Goal: Task Accomplishment & Management: Use online tool/utility

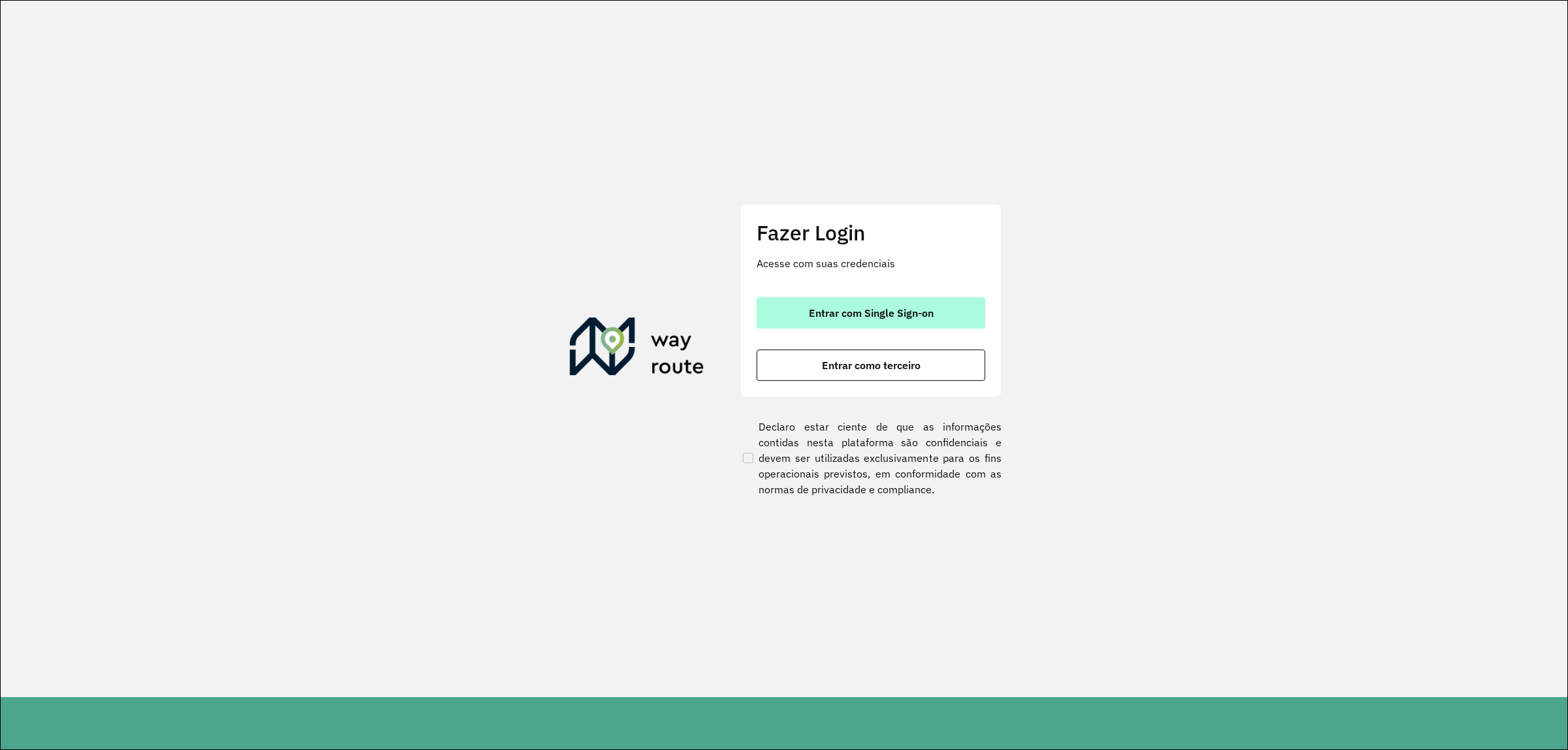
click at [965, 314] on button "Entrar com Single Sign-on" at bounding box center [870, 312] width 229 height 31
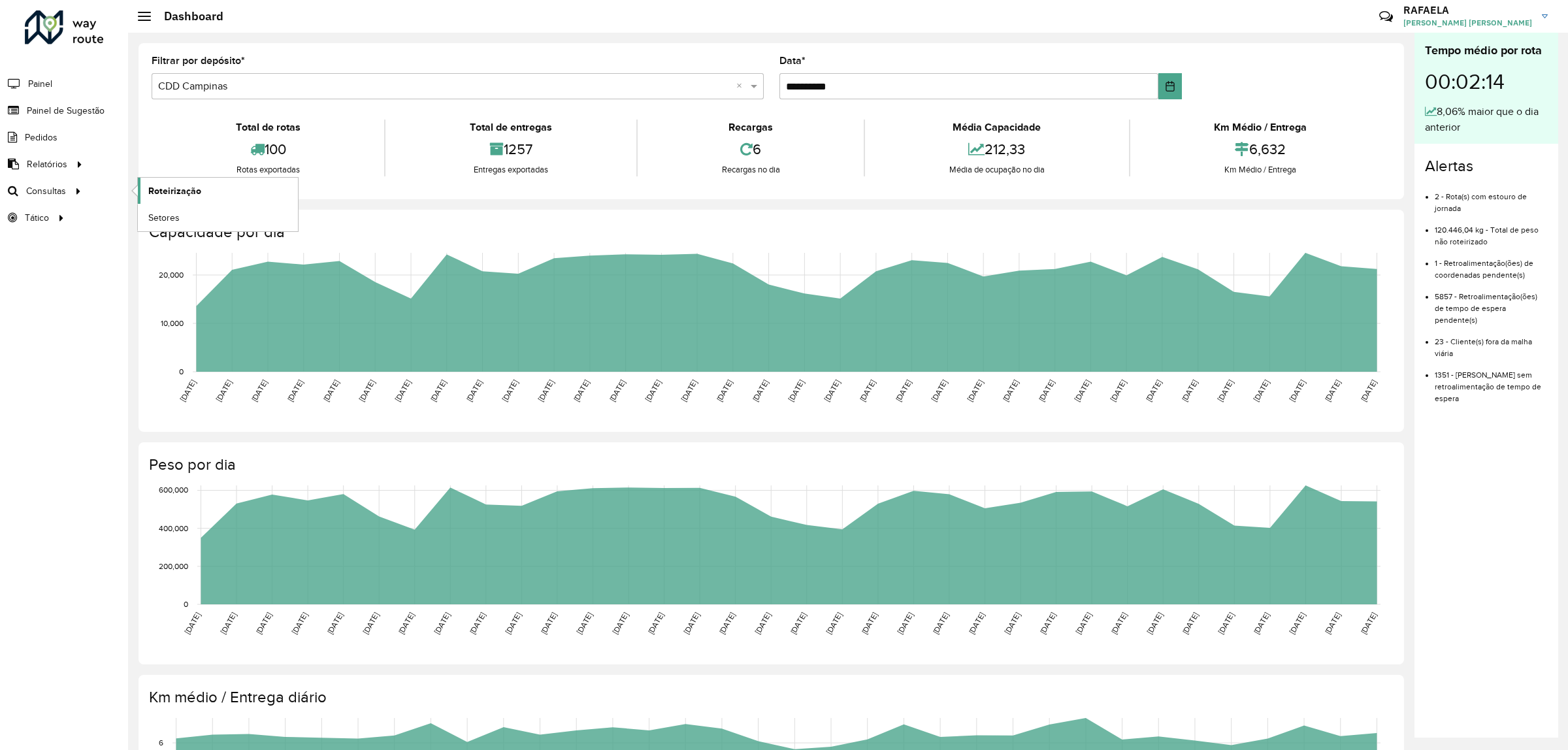
click at [185, 193] on span "Roteirização" at bounding box center [174, 190] width 53 height 14
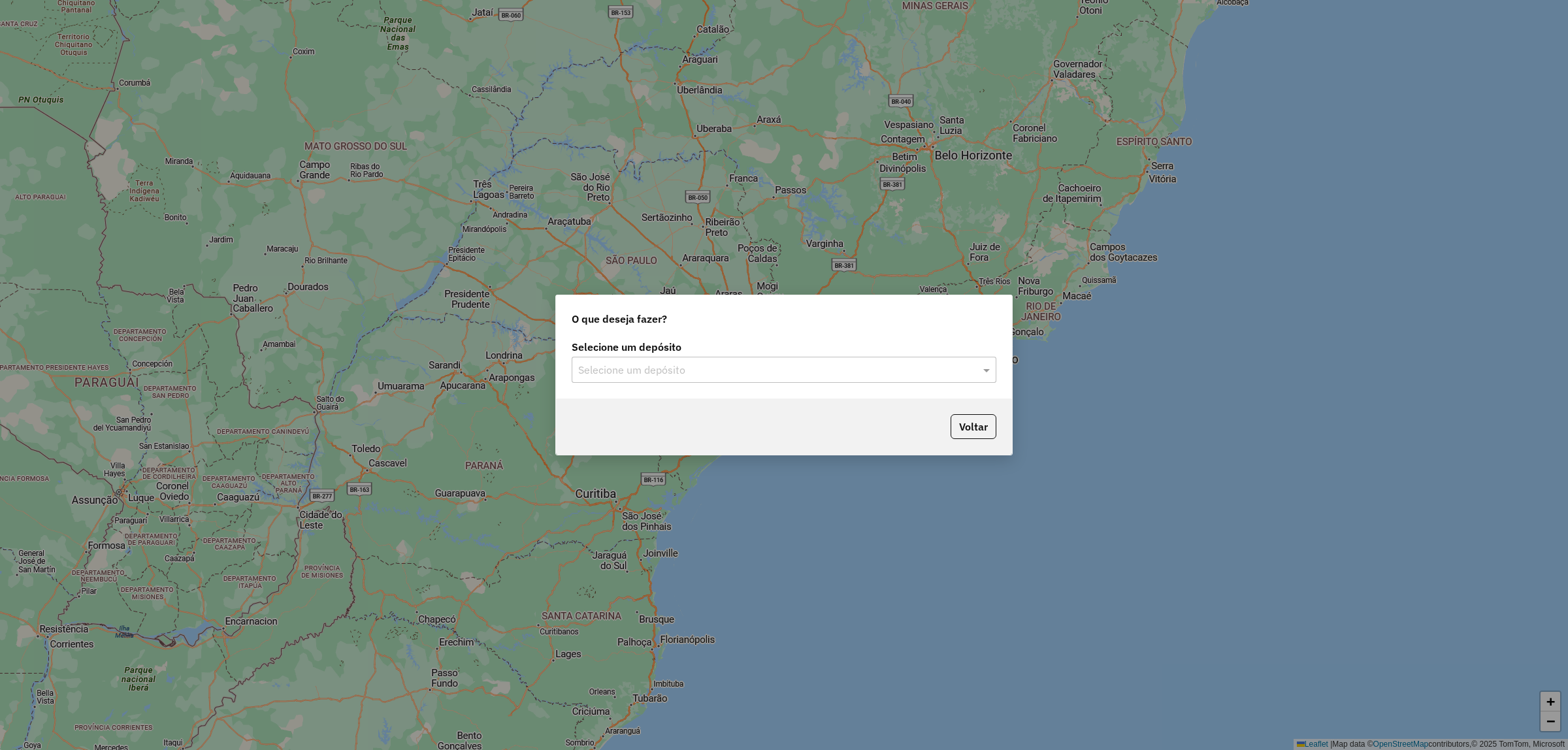
click at [661, 370] on input "text" at bounding box center [771, 370] width 385 height 16
click at [647, 429] on span "CDD Campinas" at bounding box center [612, 430] width 69 height 11
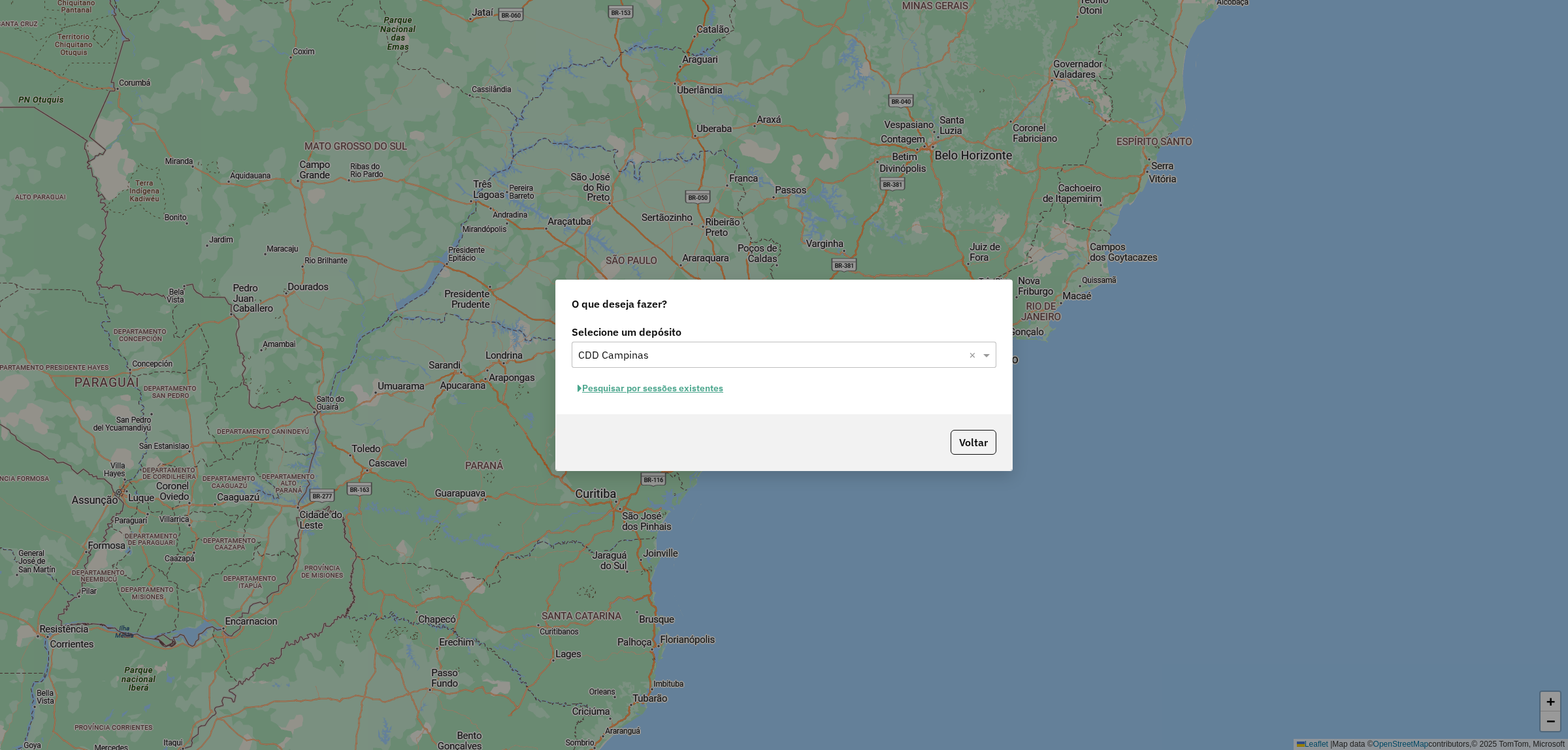
click at [671, 388] on button "Pesquisar por sessões existentes" at bounding box center [651, 388] width 158 height 20
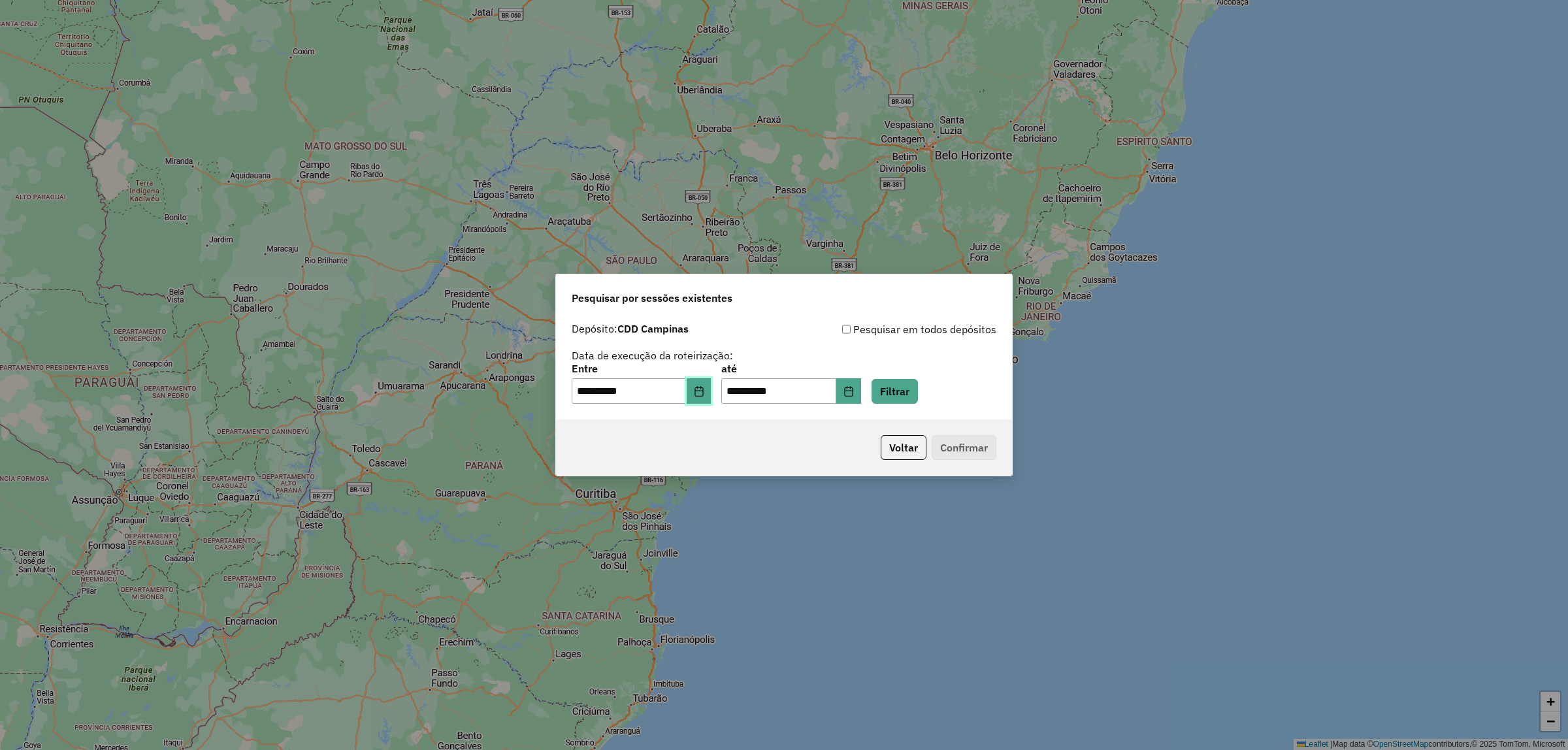
click at [705, 394] on icon "Choose Date" at bounding box center [698, 391] width 10 height 10
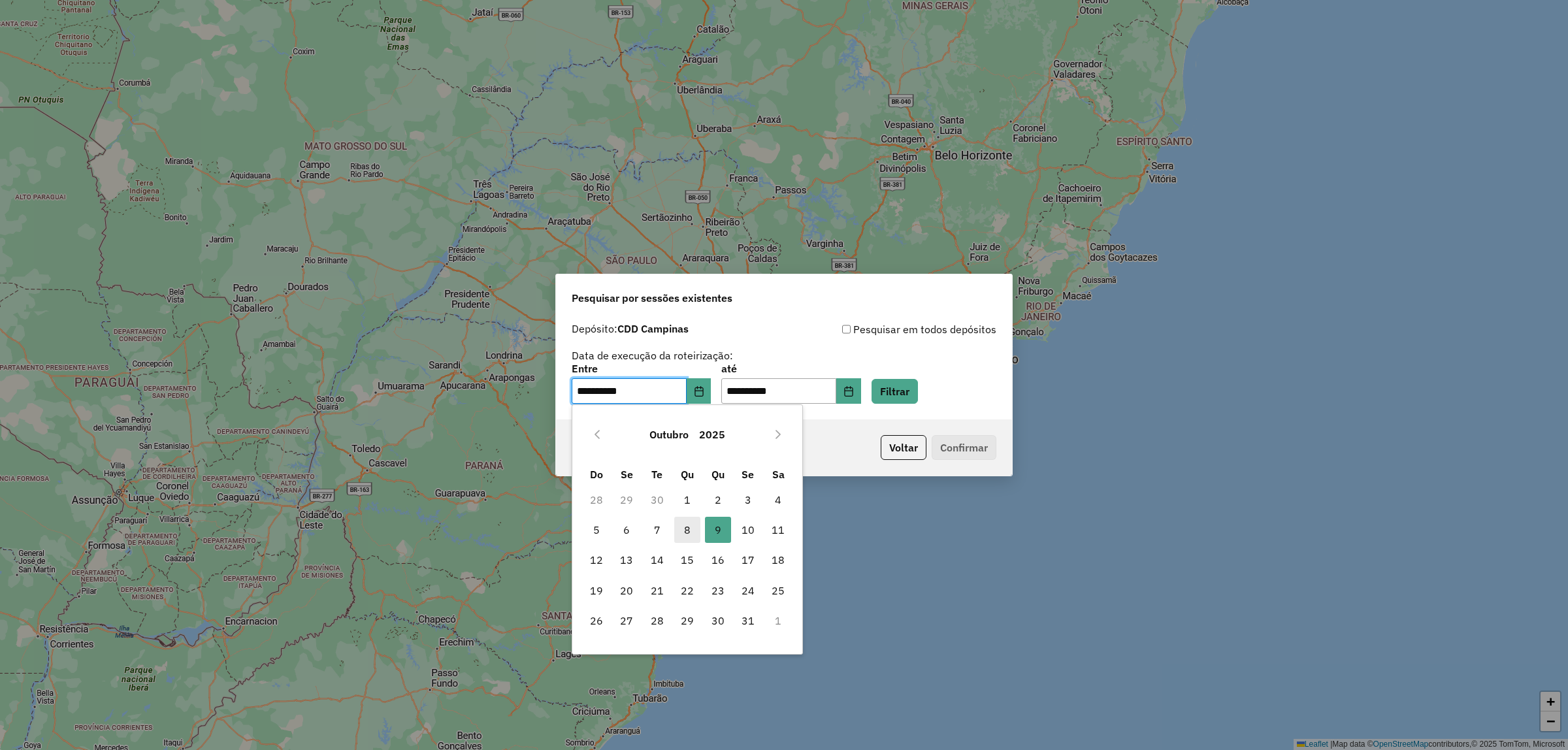
click at [684, 526] on span "8" at bounding box center [687, 529] width 26 height 26
type input "**********"
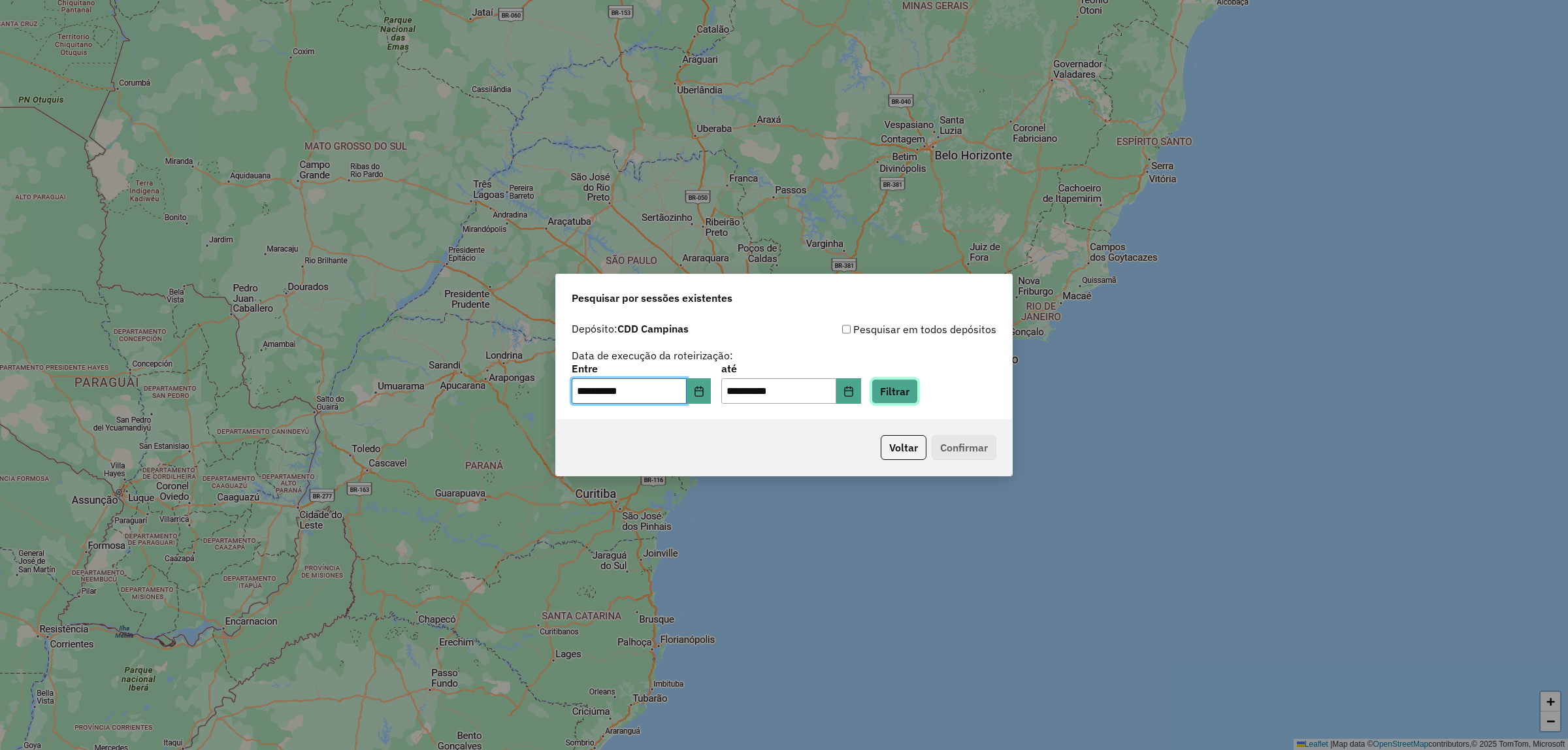
click at [918, 396] on button "Filtrar" at bounding box center [895, 391] width 46 height 25
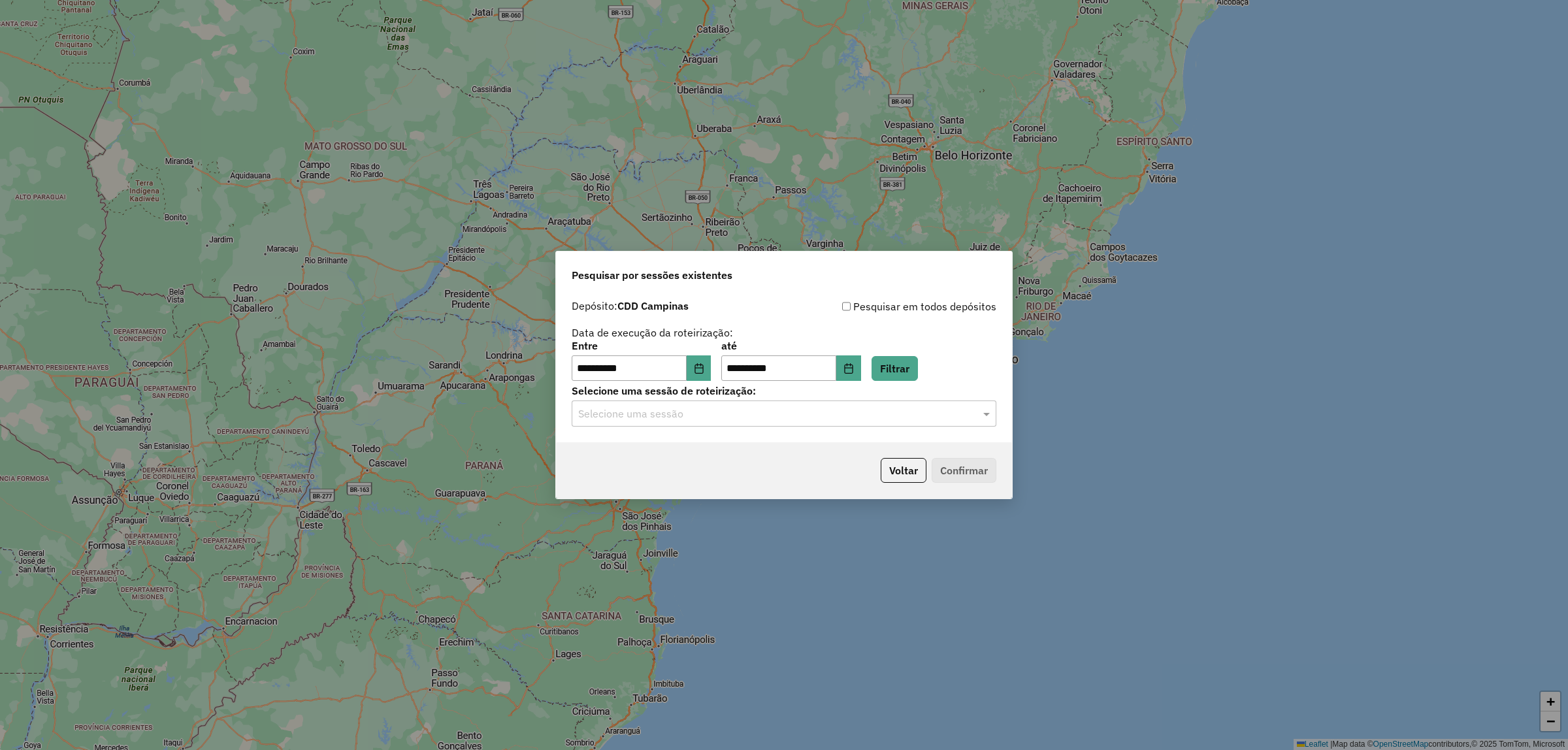
click at [697, 413] on input "text" at bounding box center [771, 414] width 385 height 16
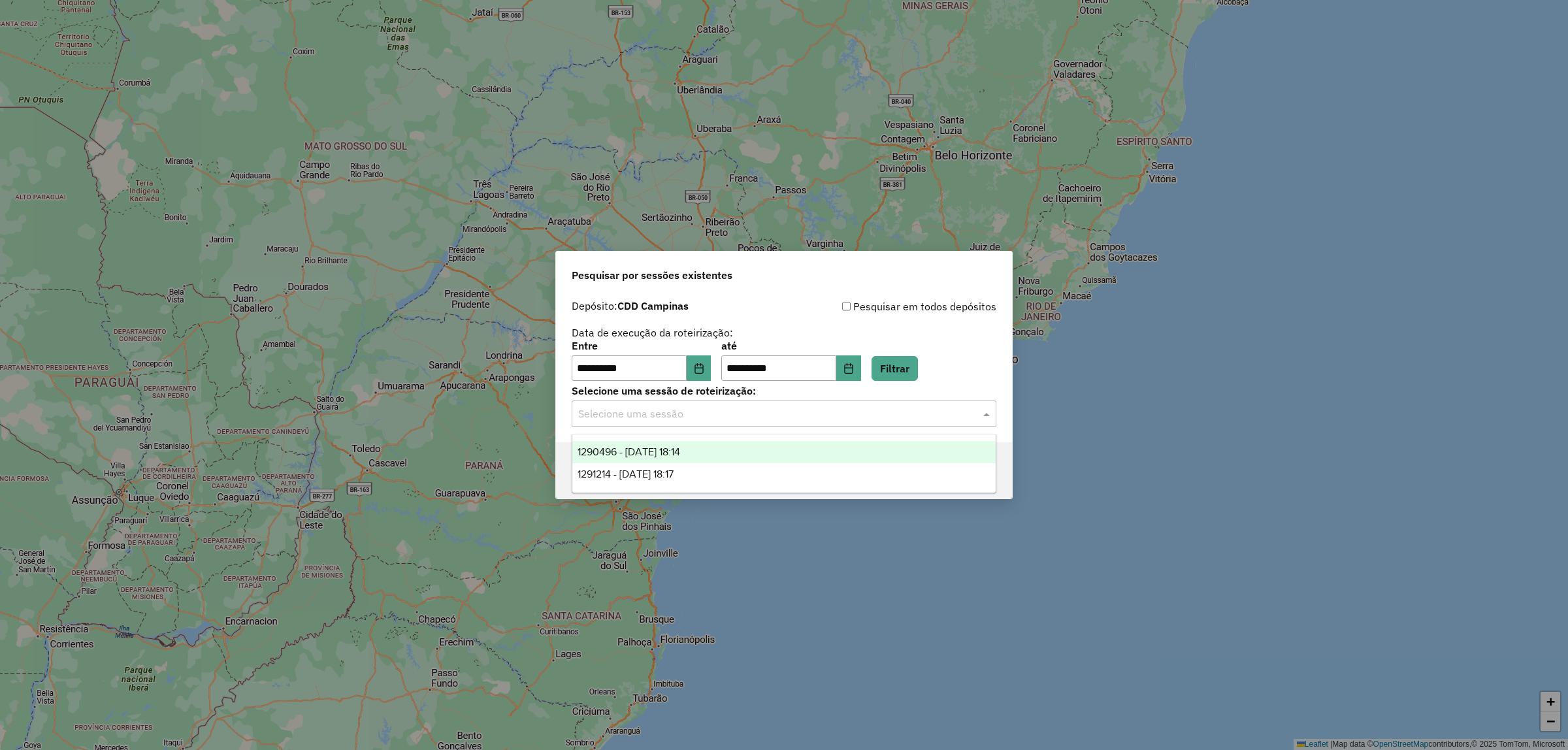
click at [680, 457] on span "1290496 - 08/10/2025 18:14" at bounding box center [628, 451] width 103 height 11
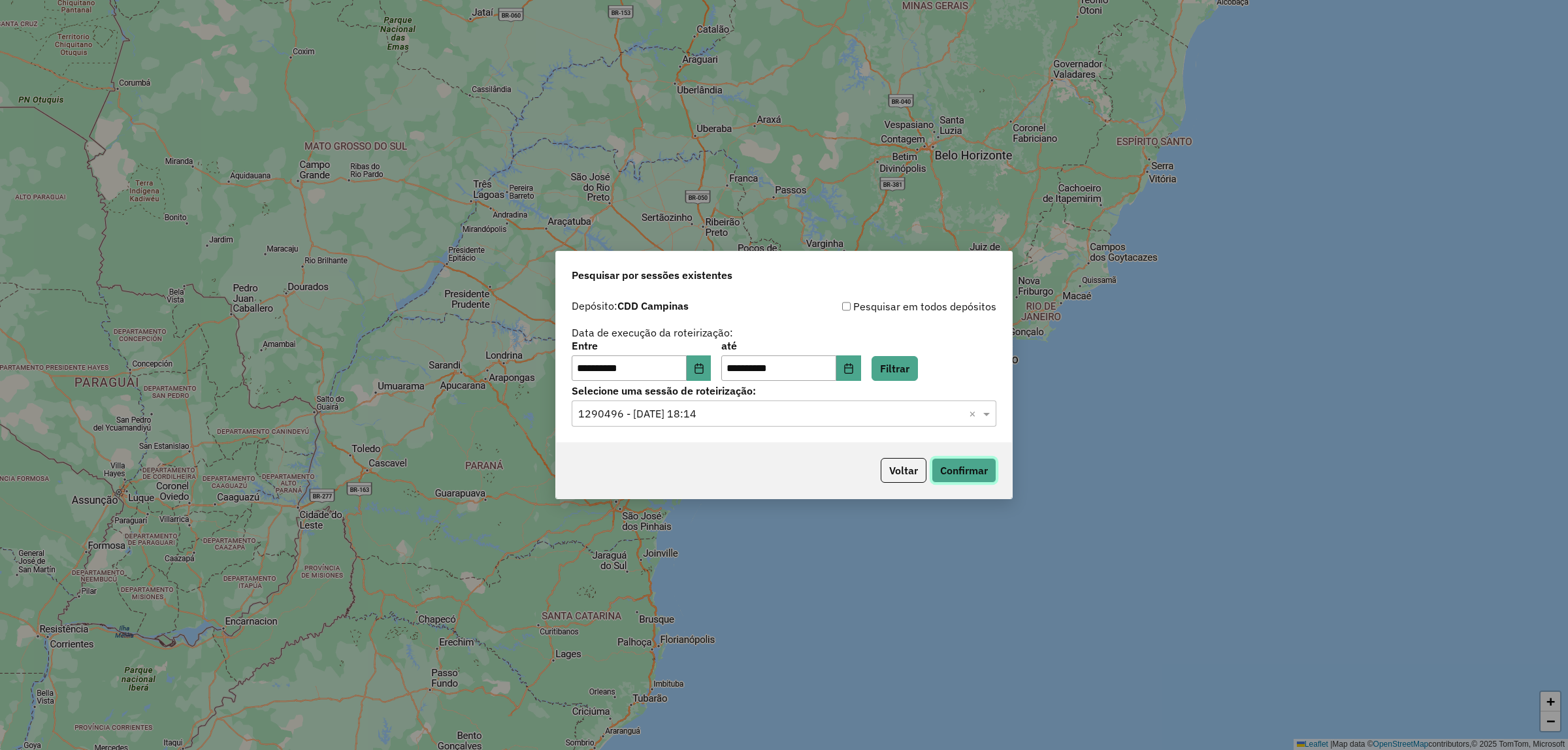
click at [967, 475] on button "Confirmar" at bounding box center [964, 470] width 65 height 25
click at [807, 420] on input "text" at bounding box center [771, 414] width 385 height 16
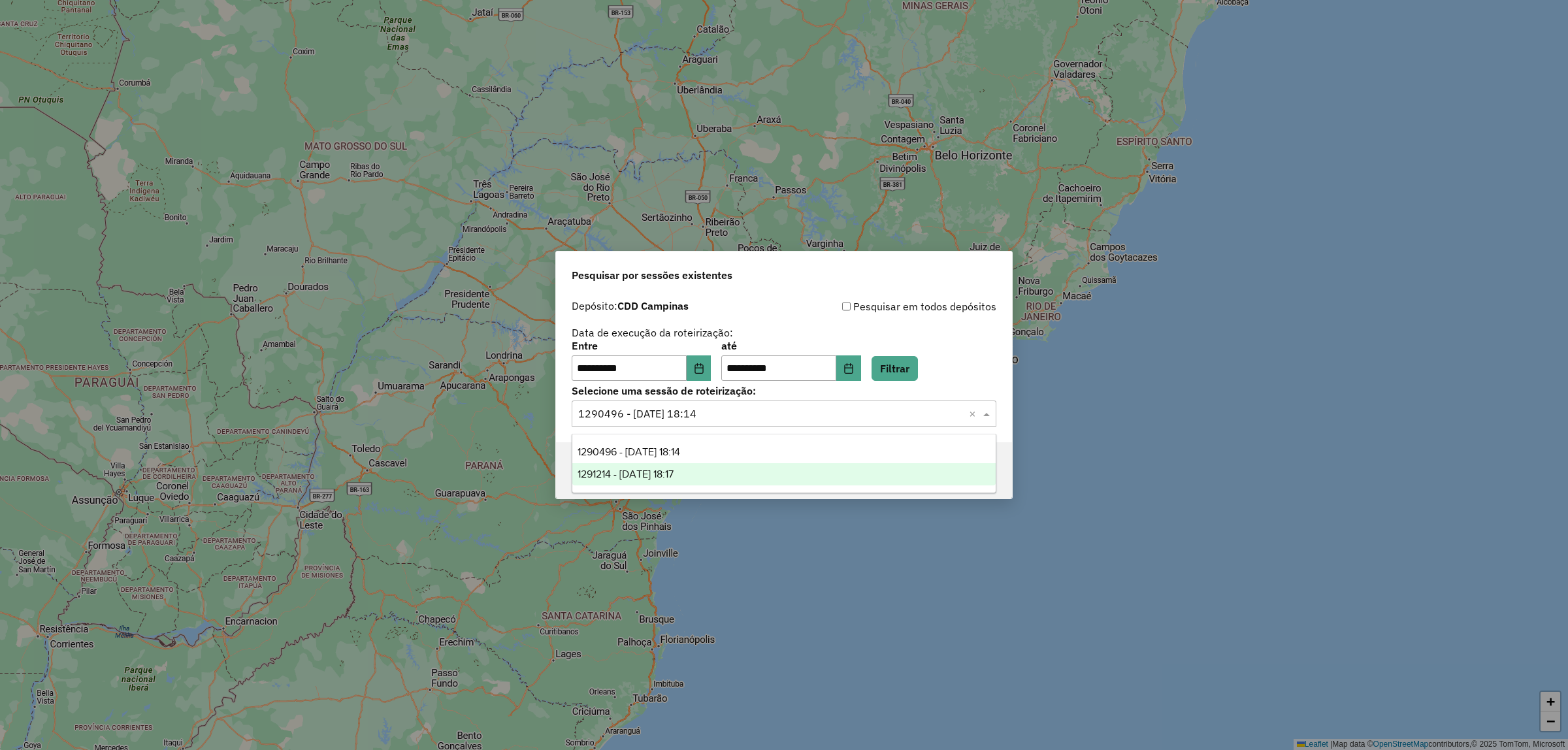
click at [737, 471] on div "1291214 - 09/10/2025 18:17" at bounding box center [784, 475] width 424 height 22
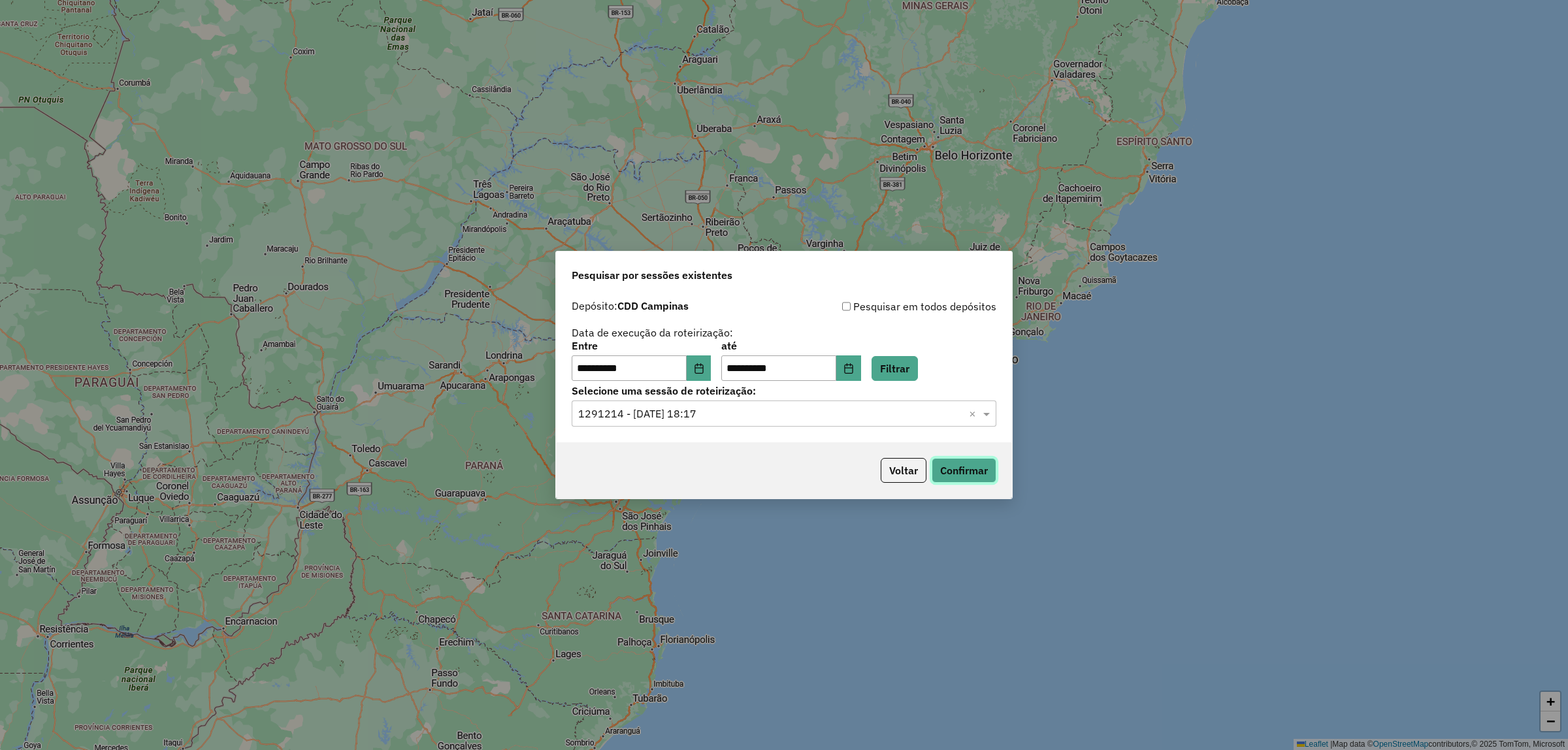
click at [964, 471] on button "Confirmar" at bounding box center [964, 470] width 65 height 25
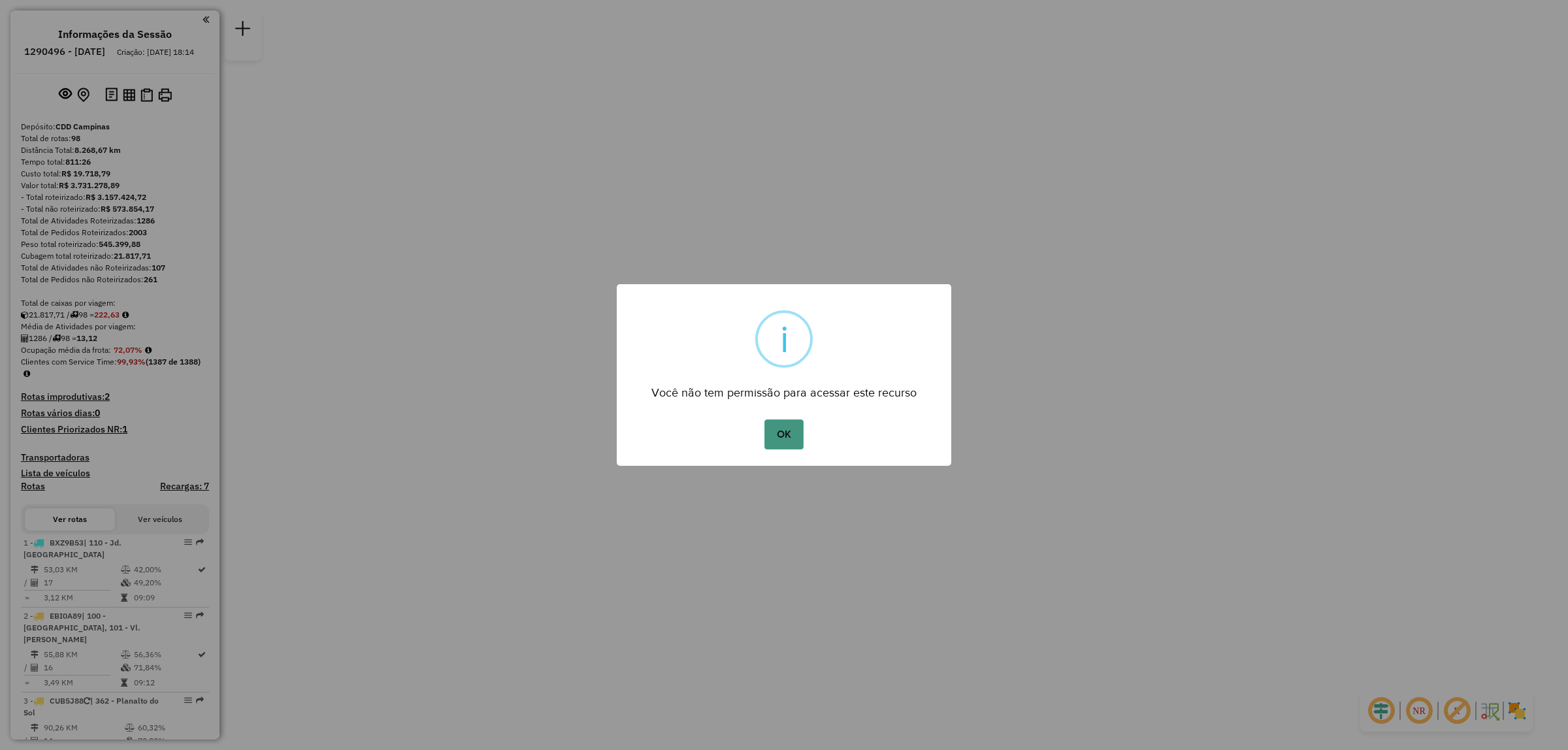
click at [788, 438] on button "OK" at bounding box center [784, 435] width 38 height 30
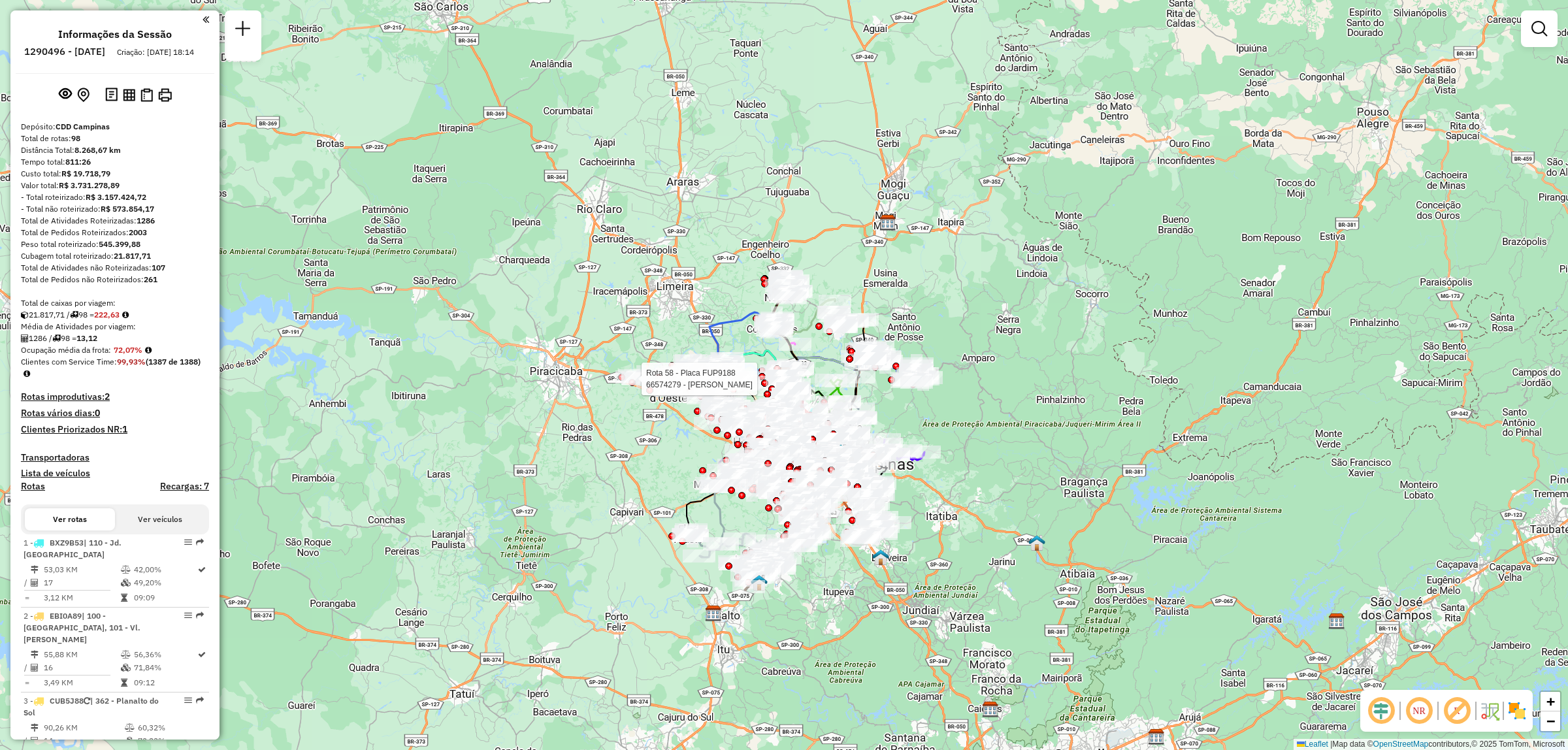
select select "**********"
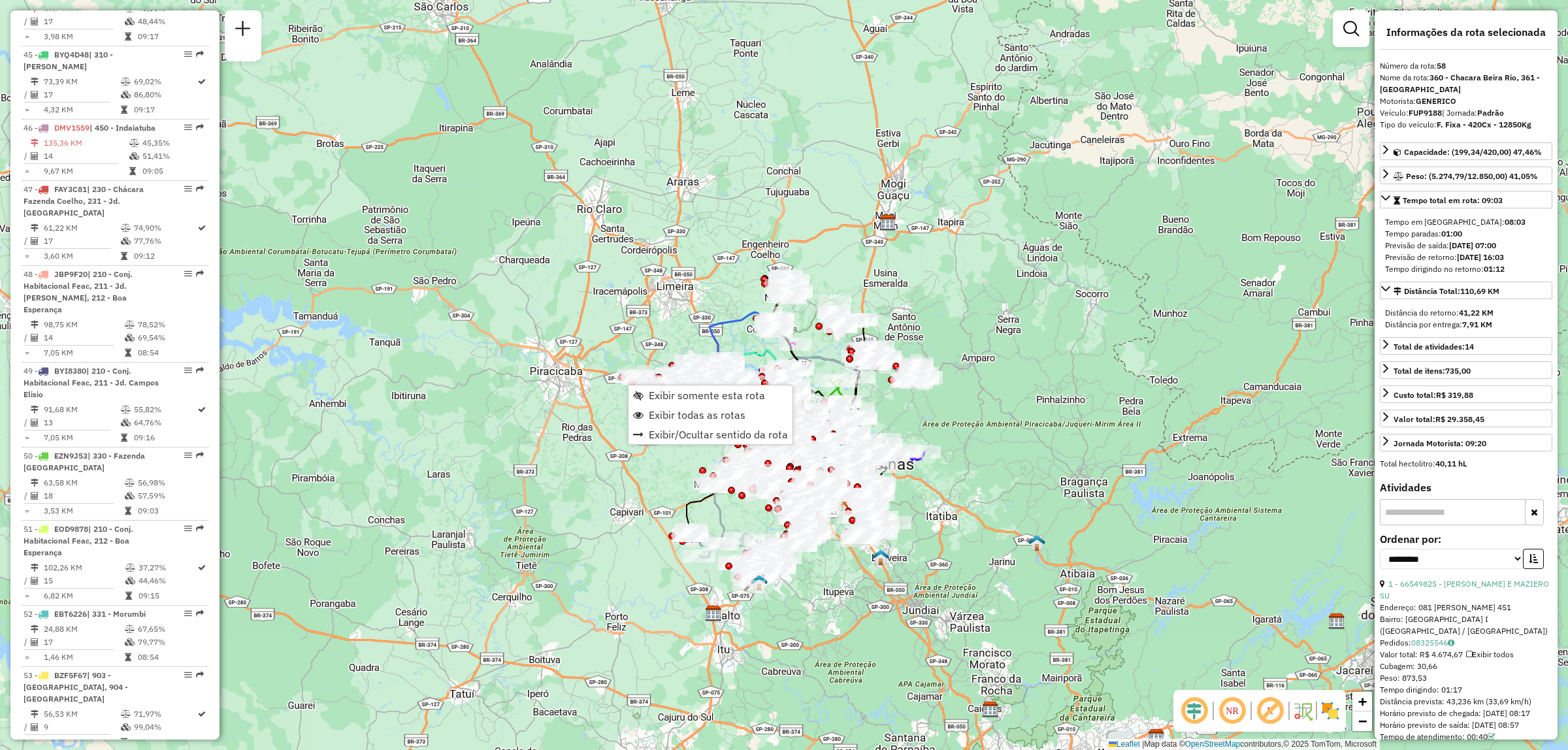
scroll to position [4780, 0]
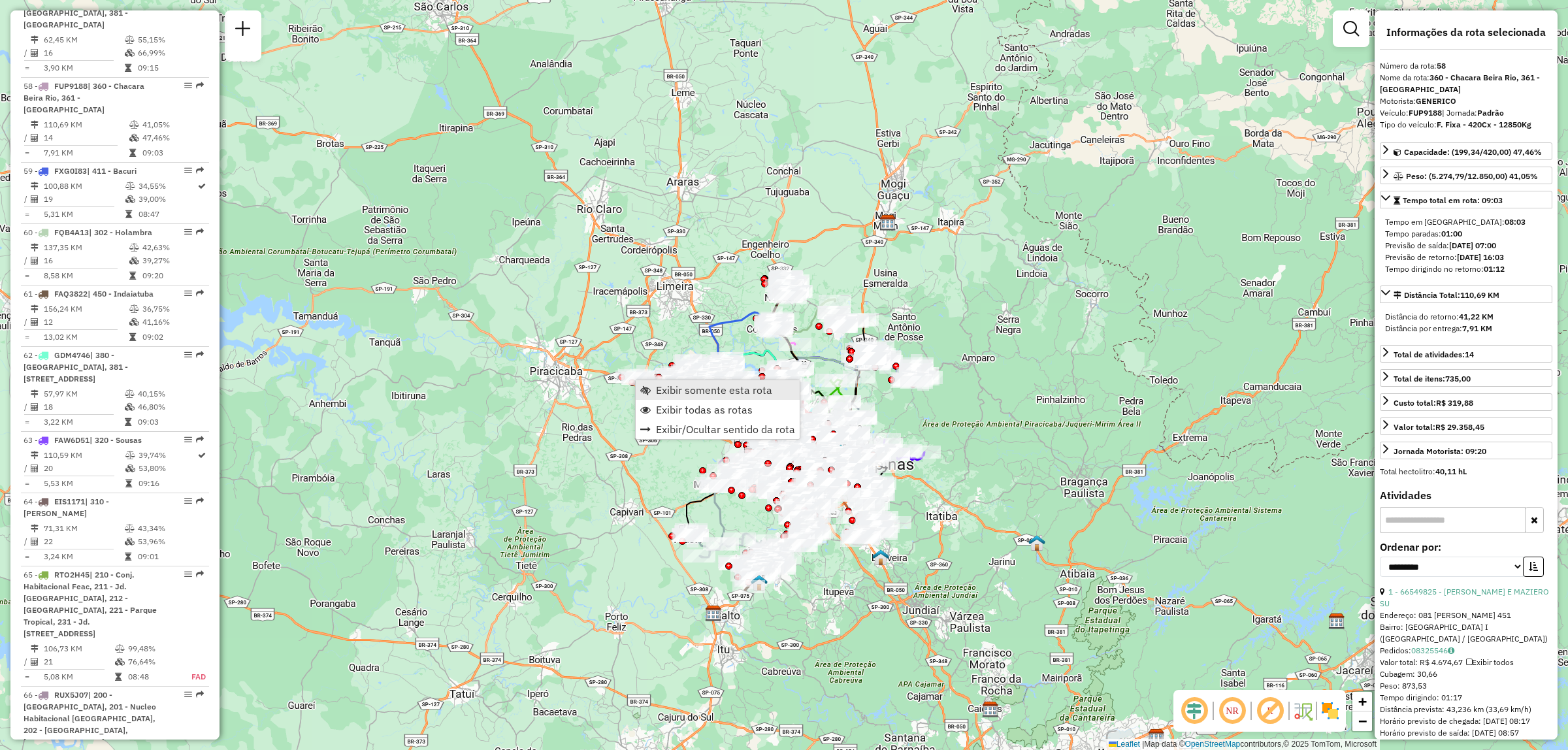
click at [662, 395] on span "Exibir somente esta rota" at bounding box center [714, 389] width 116 height 10
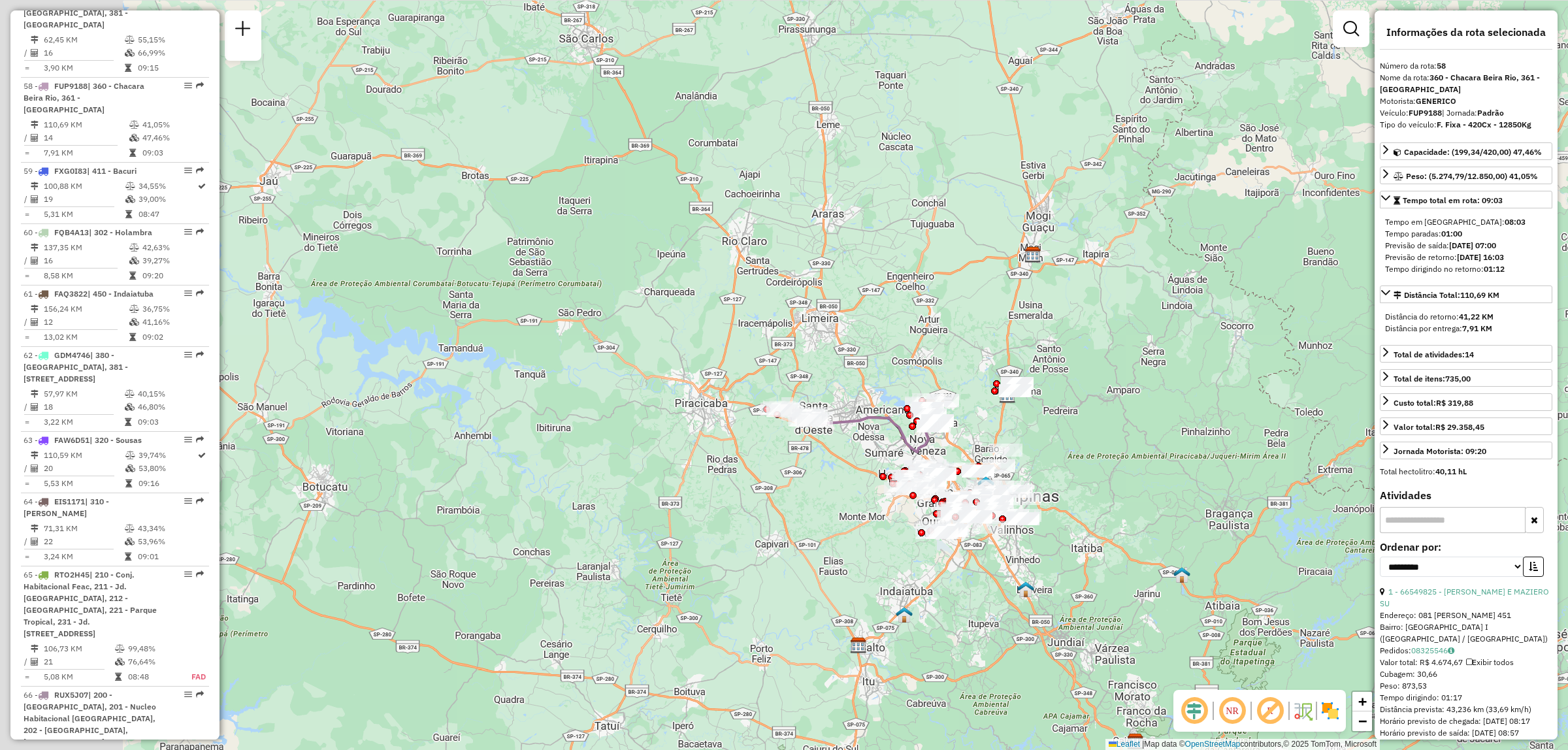
drag, startPoint x: 935, startPoint y: 517, endPoint x: 886, endPoint y: 454, distance: 79.8
click at [565, 344] on div "Janela de atendimento Grade de atendimento Capacidade Transportadoras Veículos …" at bounding box center [784, 375] width 1568 height 750
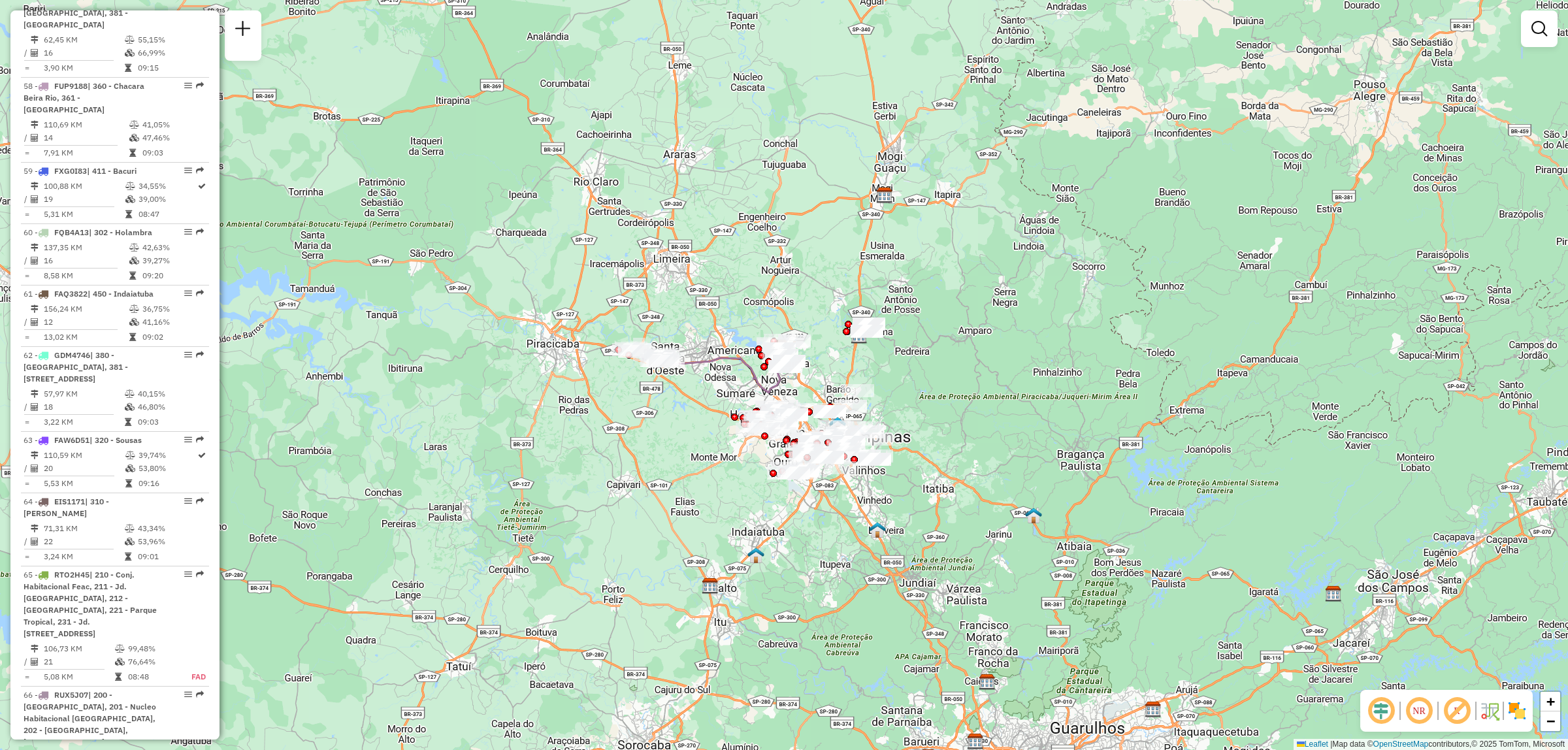
drag, startPoint x: 1069, startPoint y: 529, endPoint x: 907, endPoint y: 465, distance: 174.2
click at [907, 465] on div "Janela de atendimento Grade de atendimento Capacidade Transportadoras Veículos …" at bounding box center [784, 375] width 1568 height 750
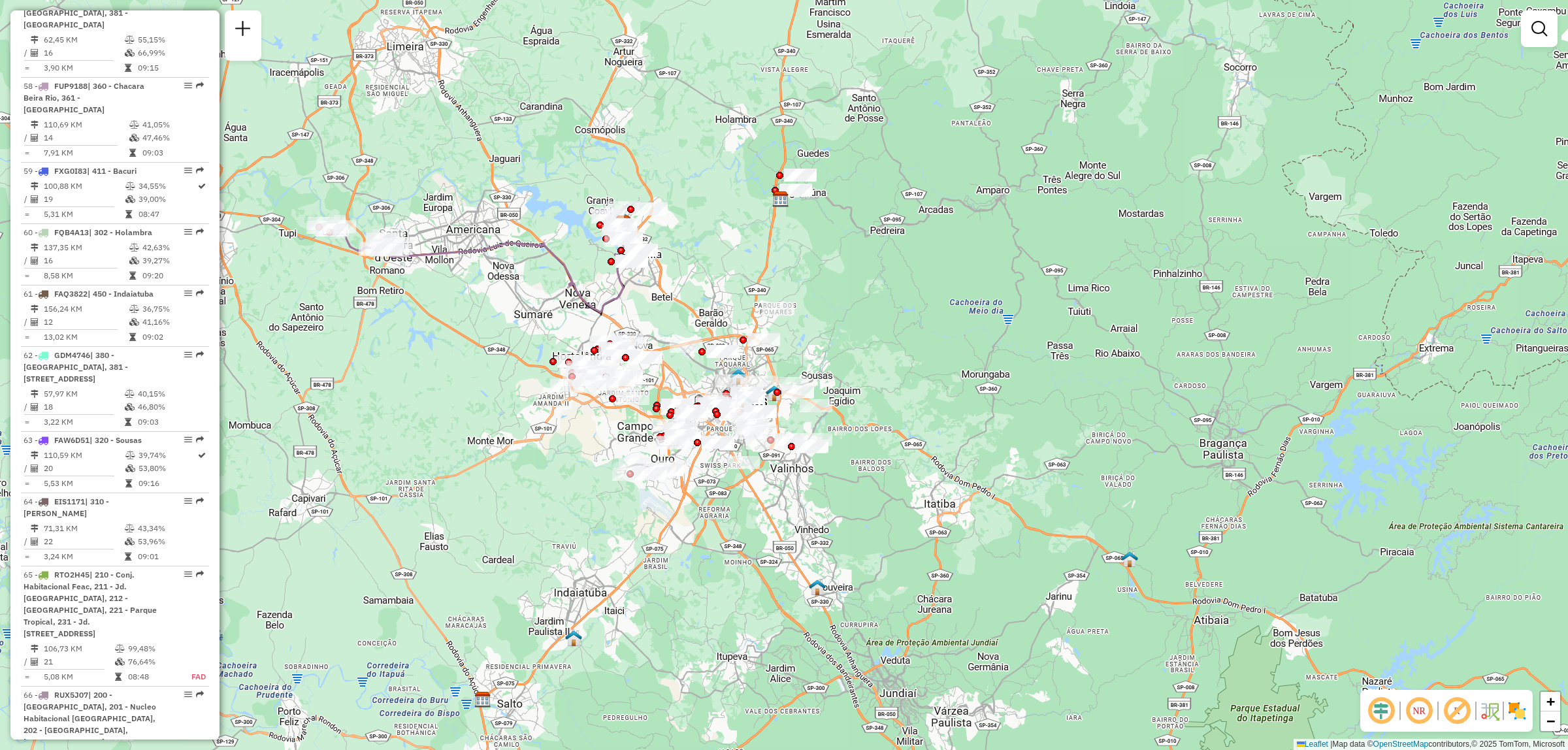
click at [1524, 12] on div at bounding box center [1539, 29] width 37 height 37
click at [1529, 20] on link at bounding box center [1539, 29] width 26 height 26
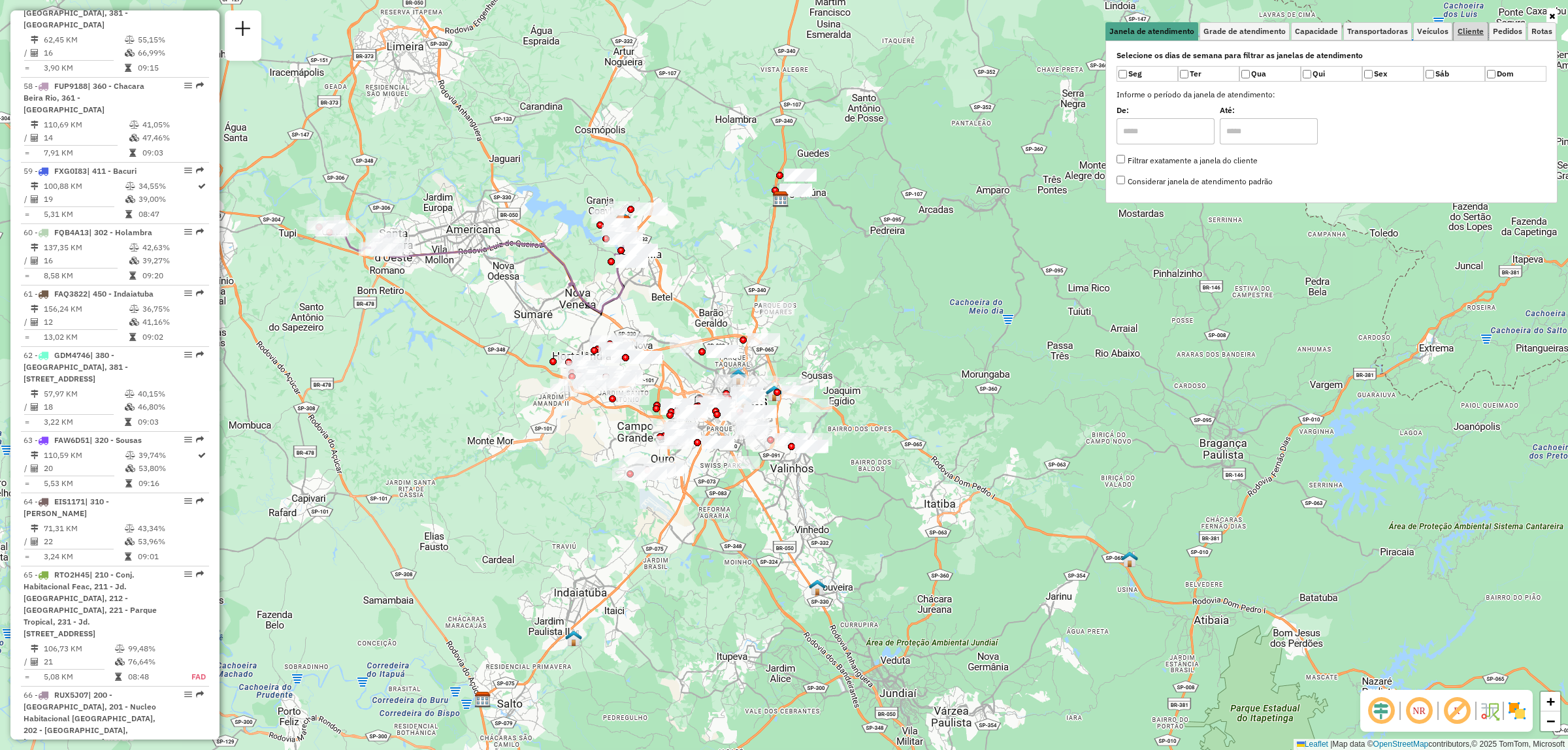
click at [1472, 35] on span "Cliente" at bounding box center [1471, 31] width 26 height 8
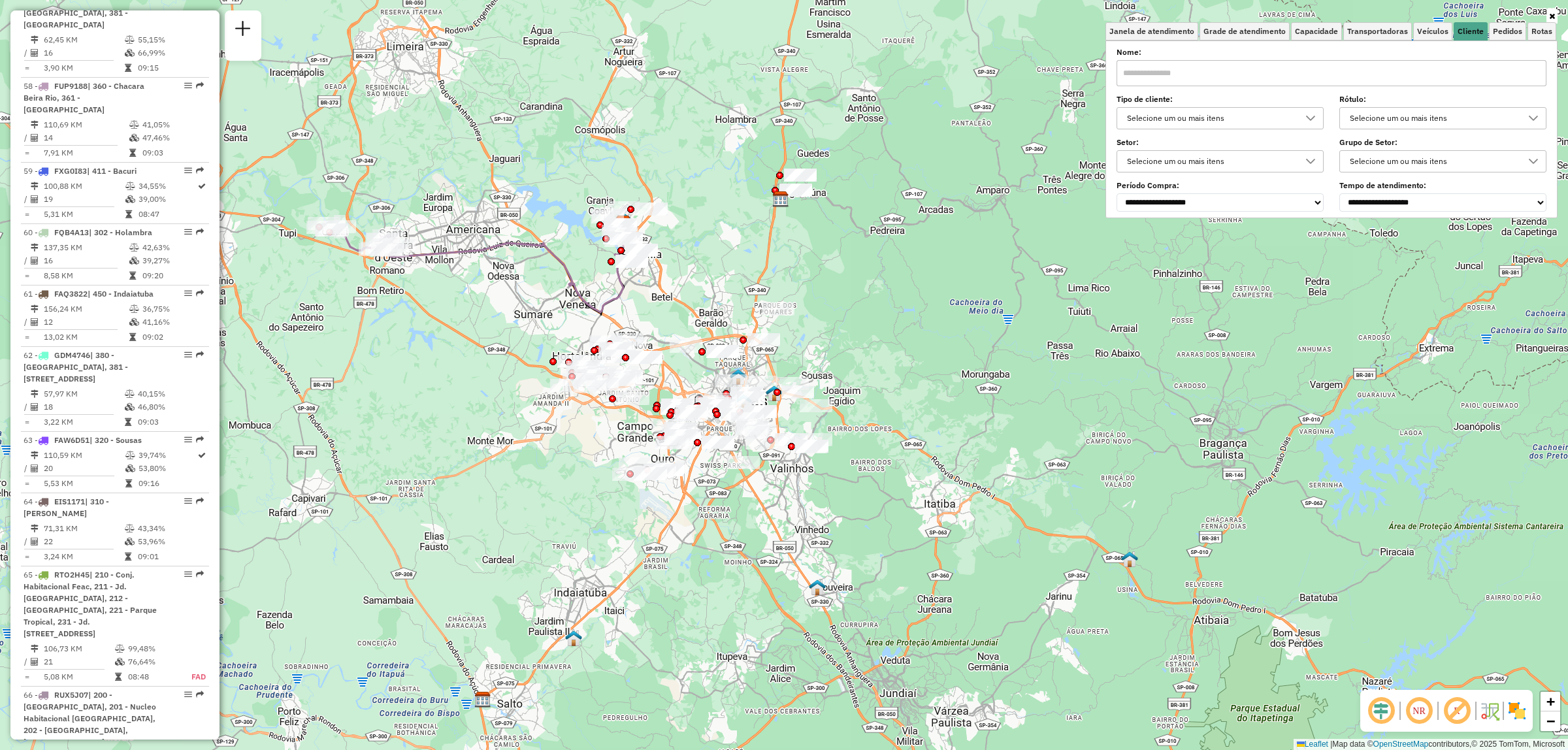
click at [1215, 79] on input "text" at bounding box center [1331, 72] width 430 height 26
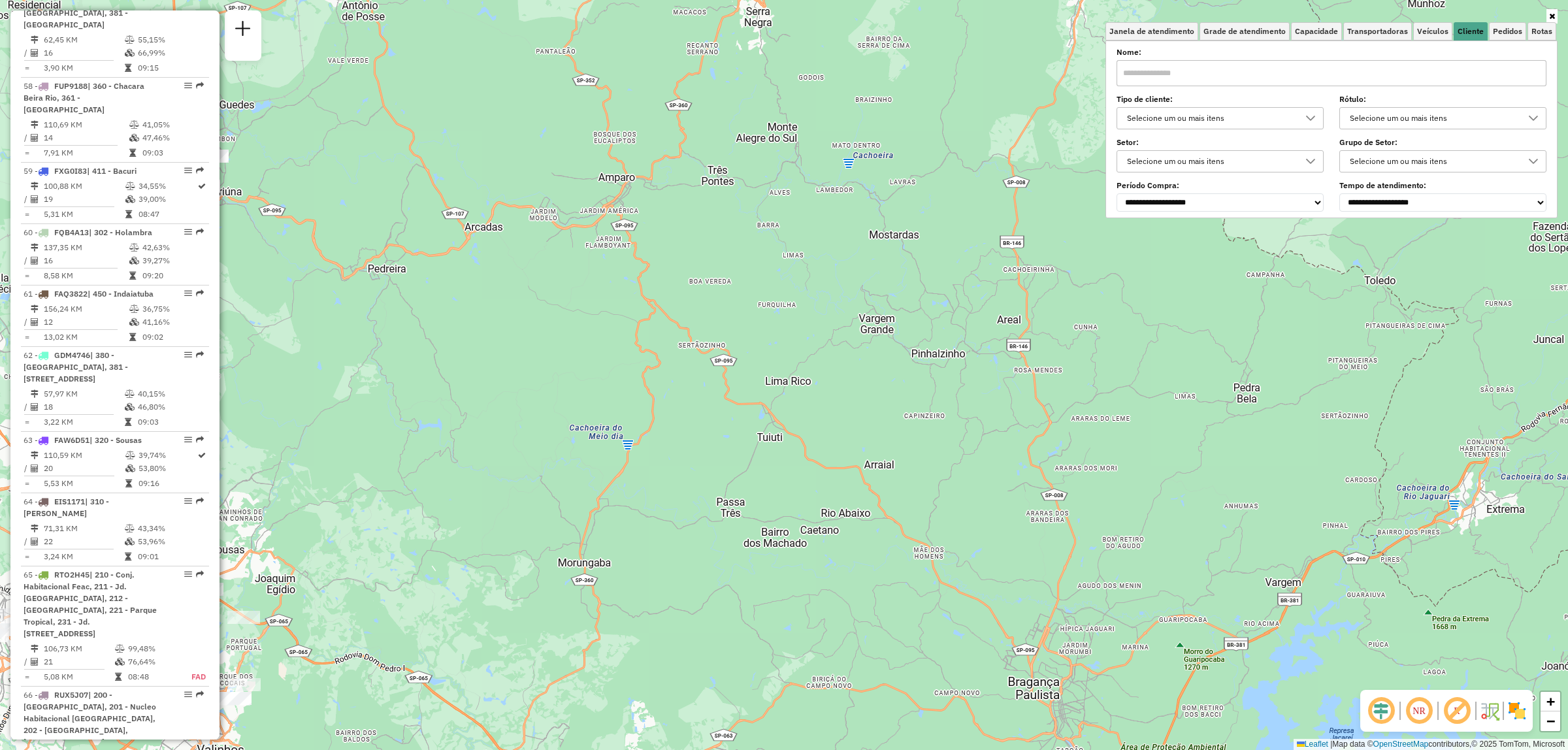
click at [1446, 115] on div "Selecione um ou mais itens" at bounding box center [1433, 118] width 176 height 21
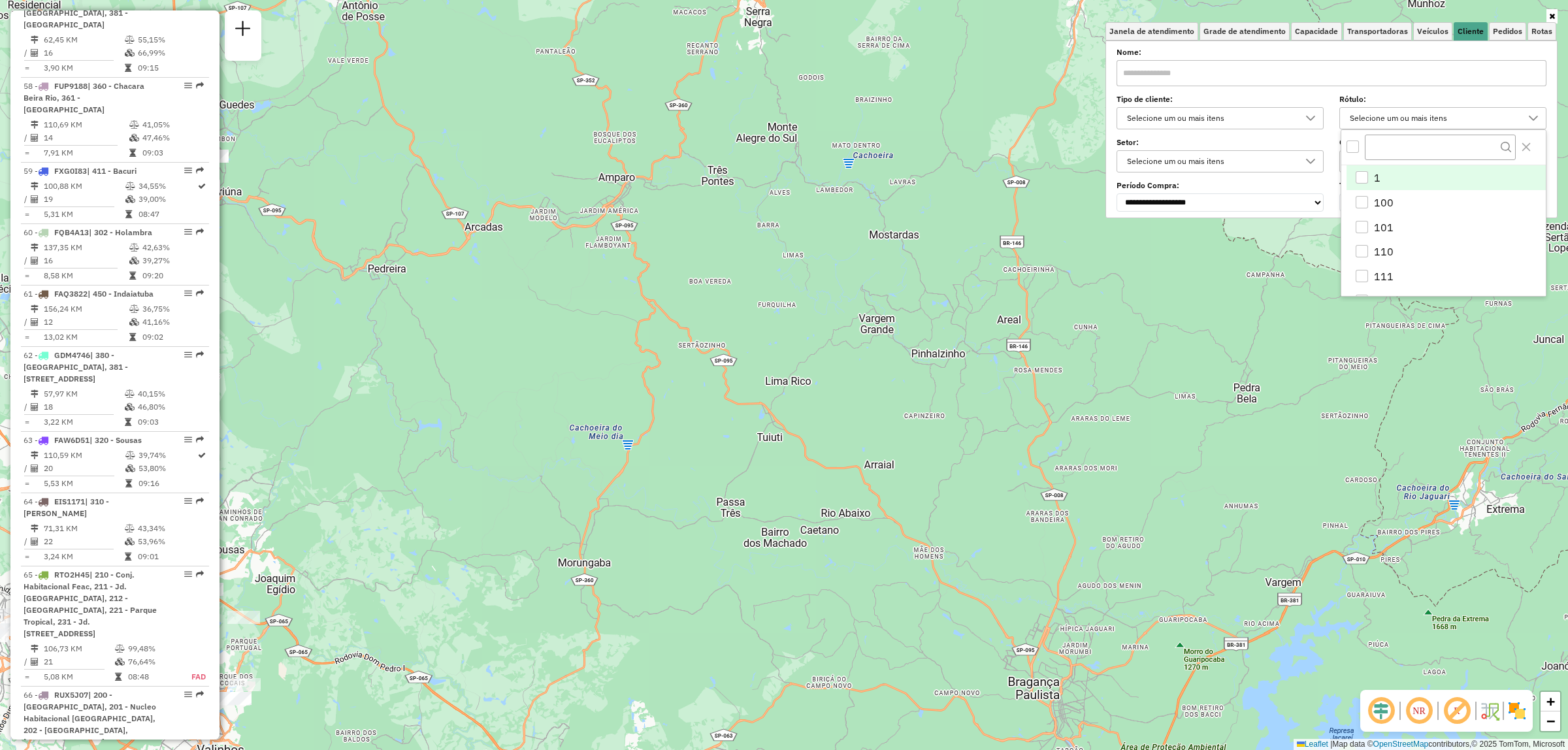
scroll to position [7, 45]
click at [1383, 98] on label "Rótulo:" at bounding box center [1443, 99] width 207 height 12
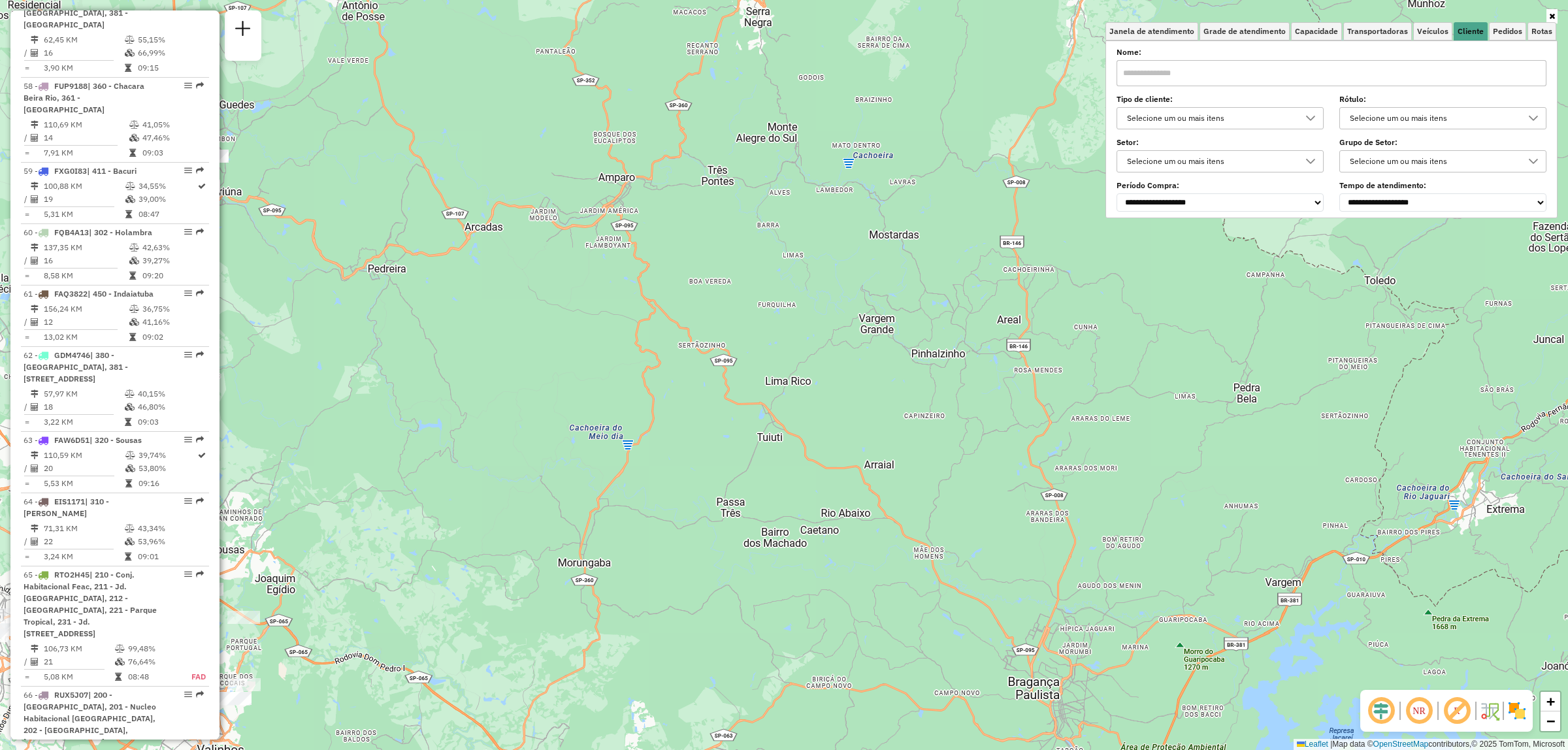
click at [1227, 158] on div "Selecione um ou mais itens" at bounding box center [1210, 162] width 176 height 21
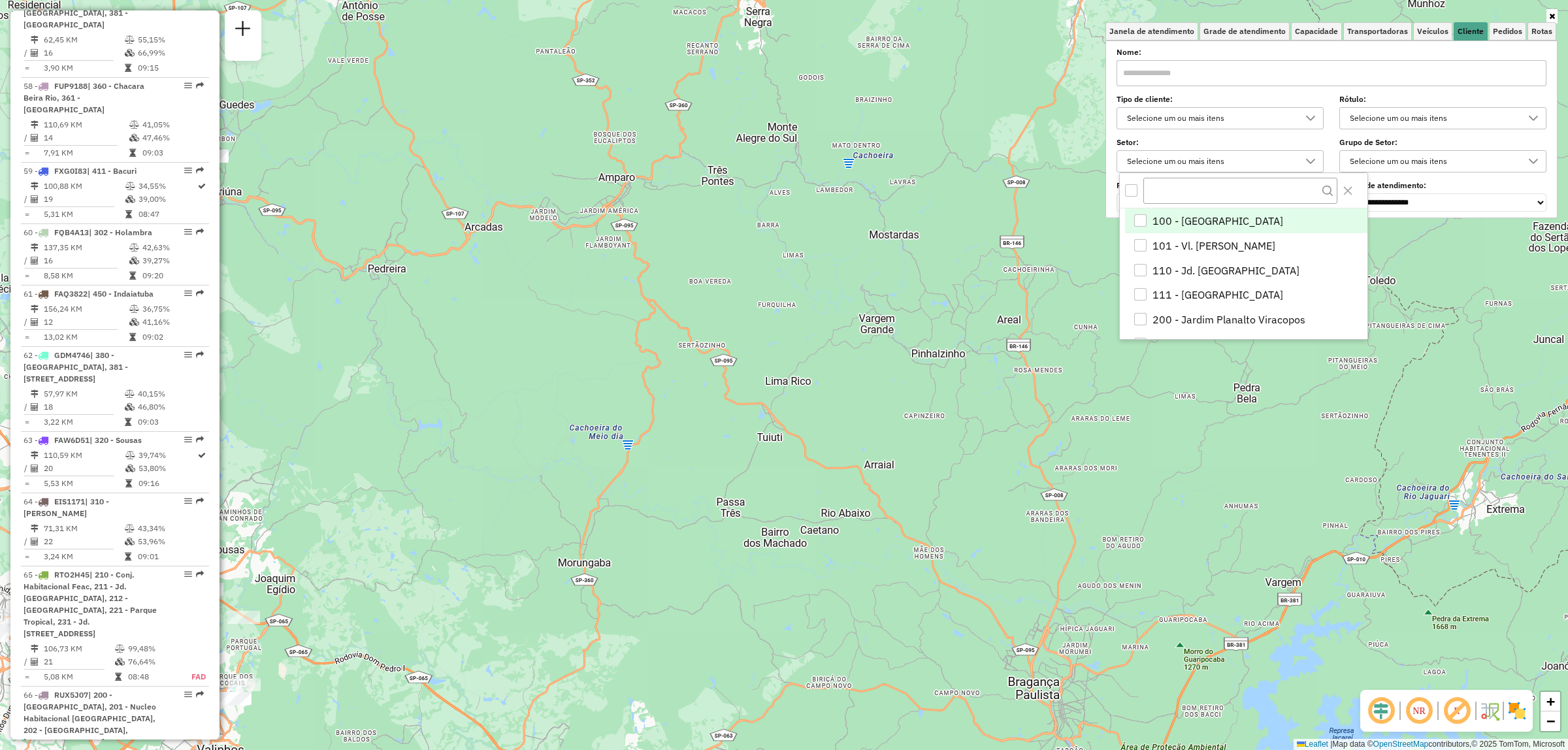
click at [1438, 154] on div "Selecione um ou mais itens" at bounding box center [1433, 162] width 176 height 21
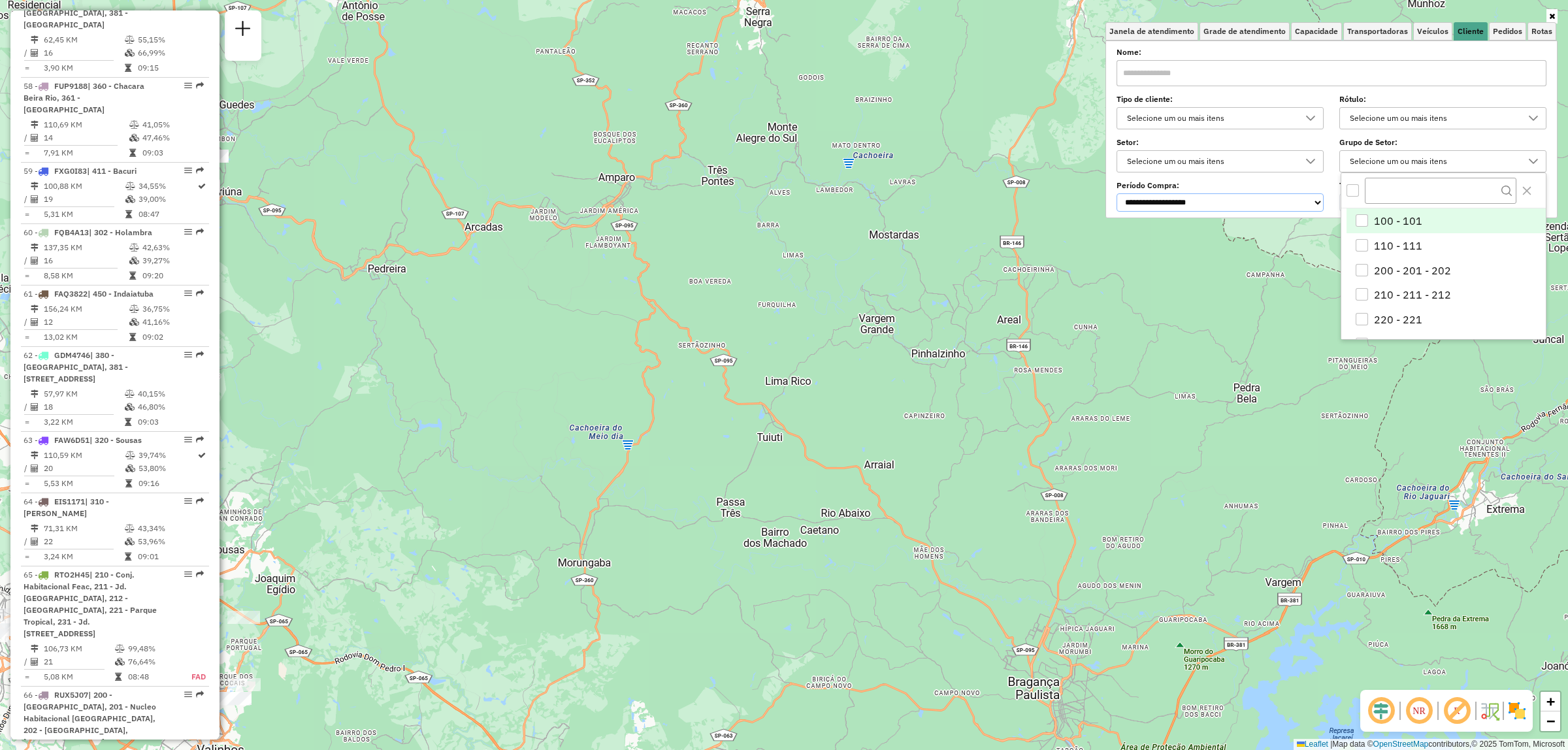
click at [1241, 207] on select "**********" at bounding box center [1220, 202] width 207 height 18
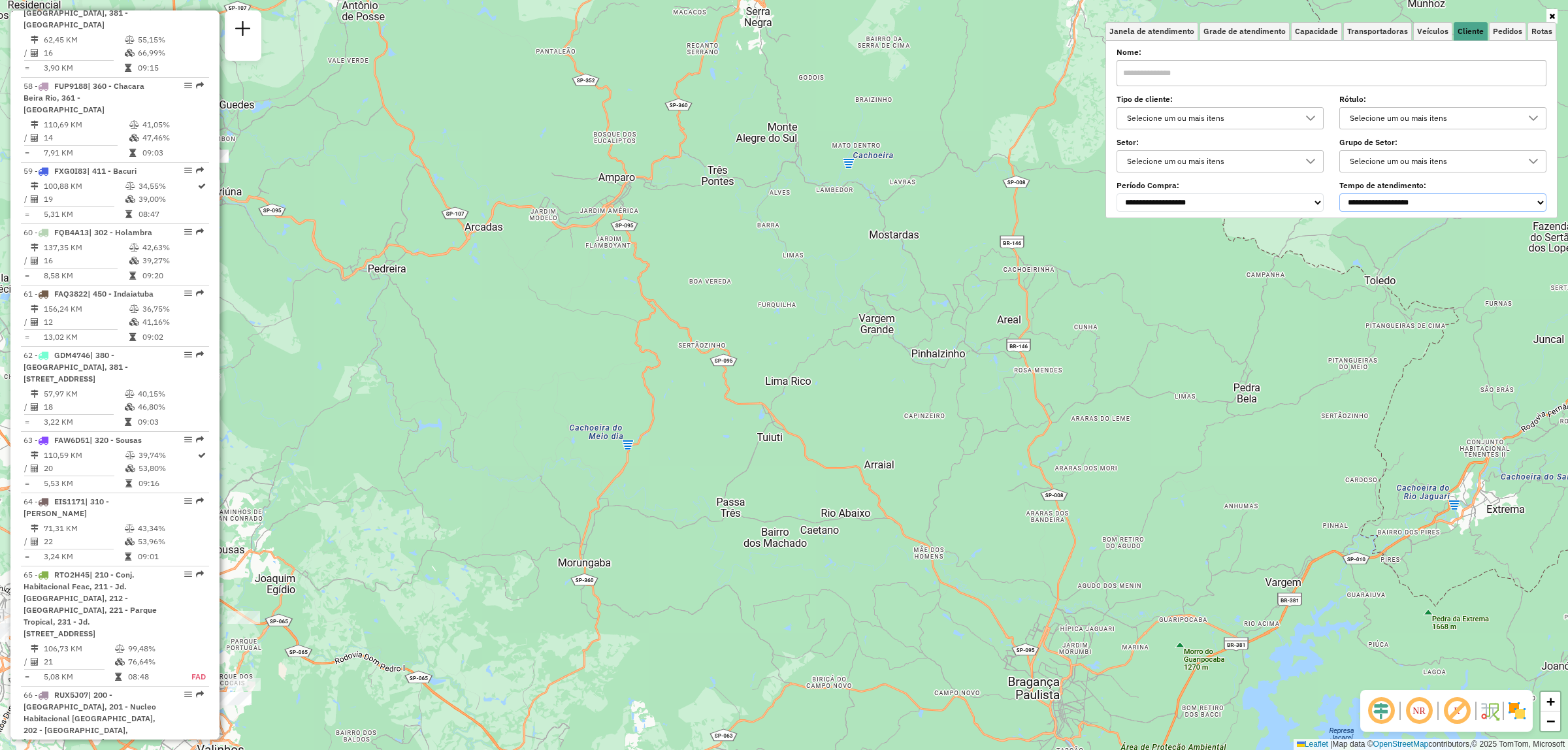
click at [1451, 203] on select "**********" at bounding box center [1443, 202] width 207 height 18
click at [1194, 122] on div "Selecione um ou mais itens" at bounding box center [1210, 118] width 176 height 21
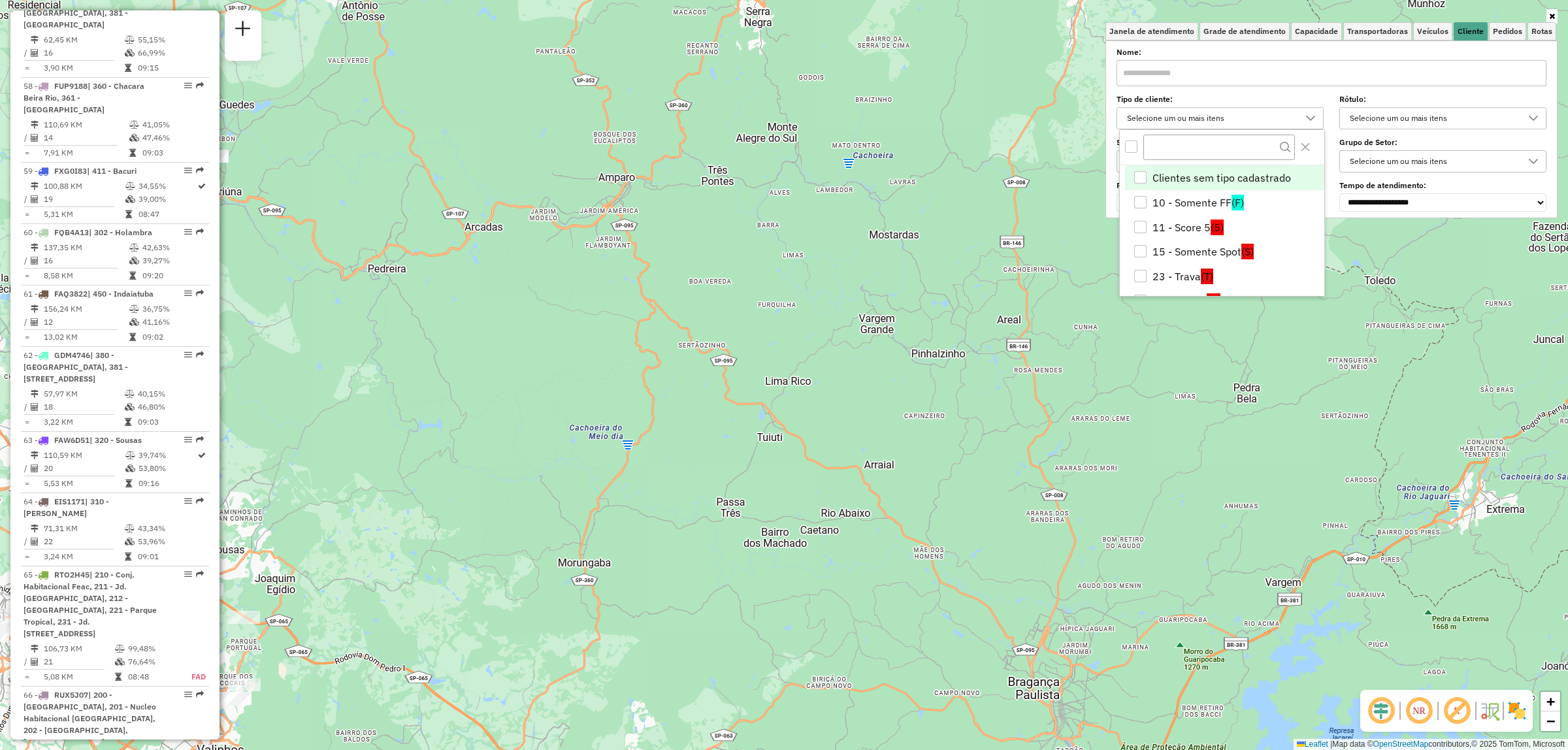
click at [1206, 82] on input "text" at bounding box center [1331, 72] width 430 height 26
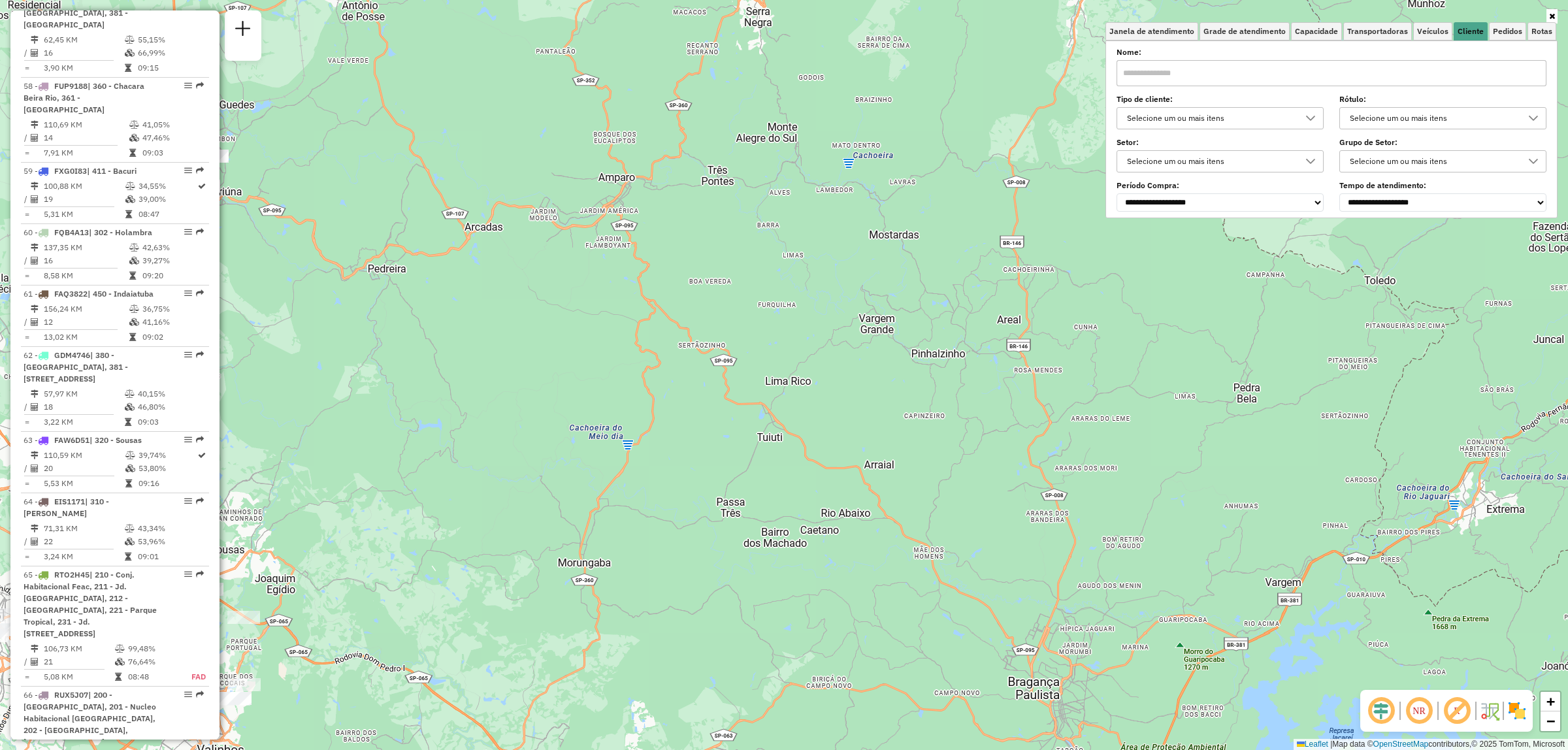
click at [1151, 126] on div "Selecione um ou mais itens" at bounding box center [1210, 118] width 176 height 21
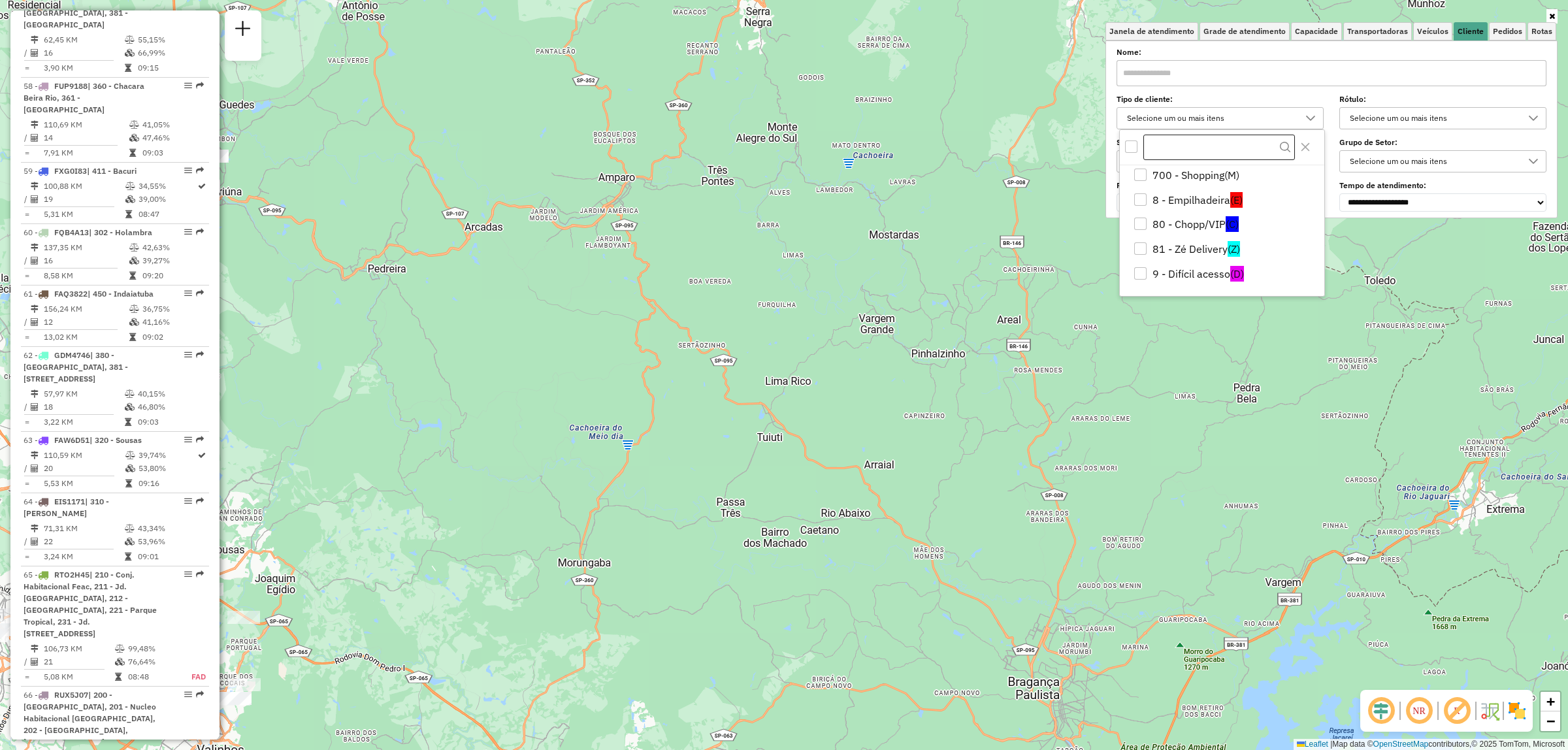
scroll to position [0, 0]
click at [1161, 75] on input "text" at bounding box center [1331, 72] width 430 height 26
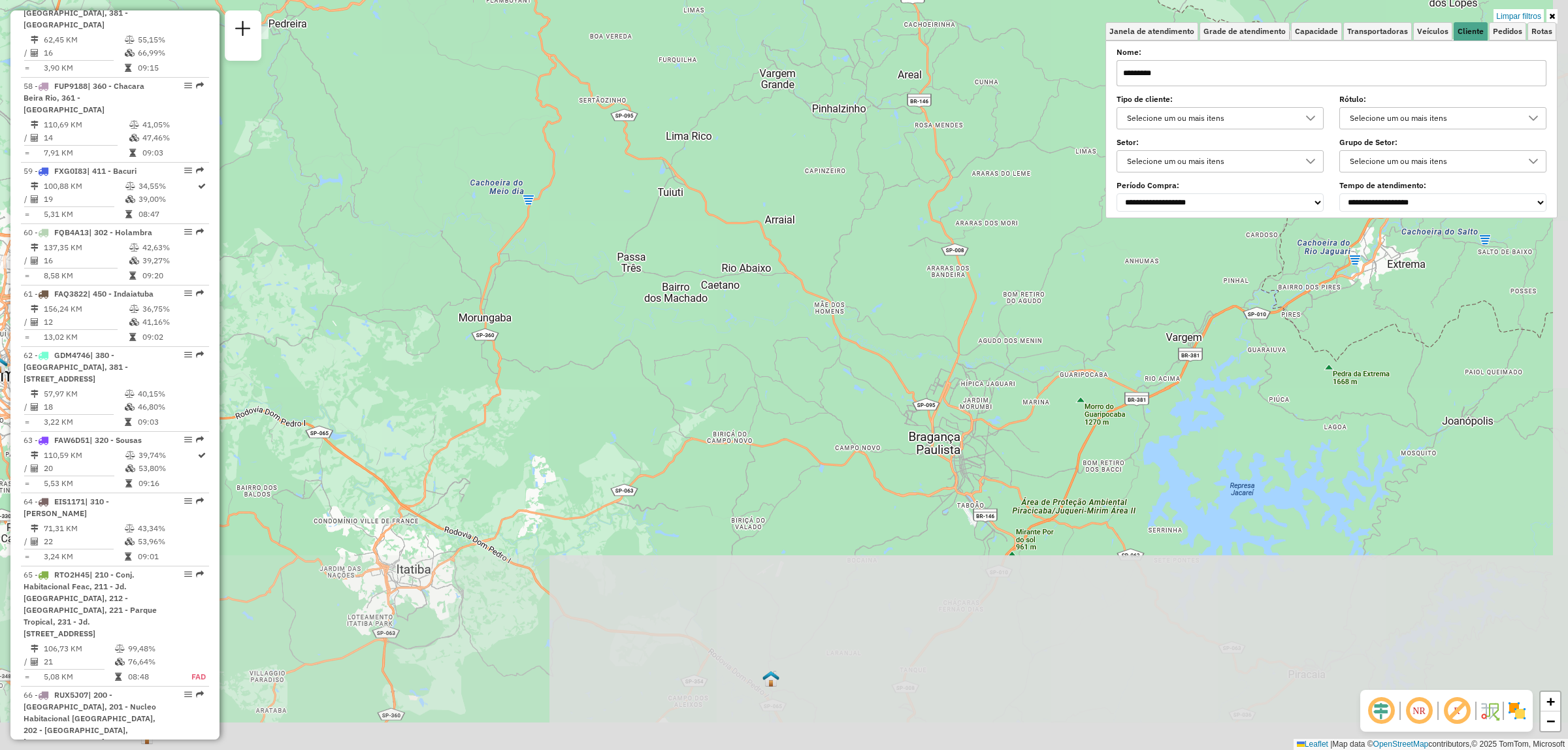
drag, startPoint x: 949, startPoint y: 425, endPoint x: 861, endPoint y: 201, distance: 240.7
click at [861, 201] on div "Limpar filtros Janela de atendimento Grade de atendimento Capacidade Transporta…" at bounding box center [784, 375] width 1568 height 750
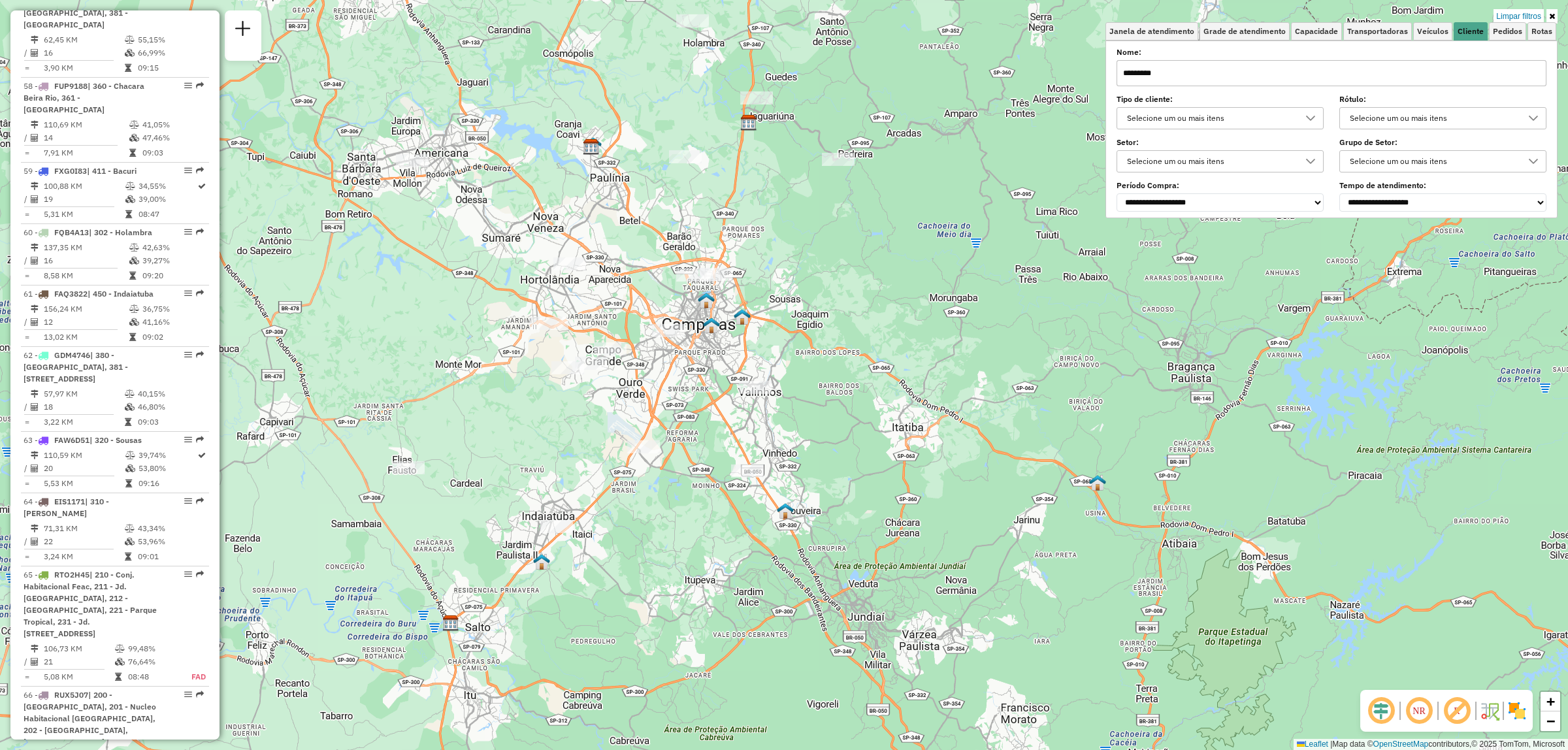
click at [1286, 72] on input "*********" at bounding box center [1331, 72] width 430 height 26
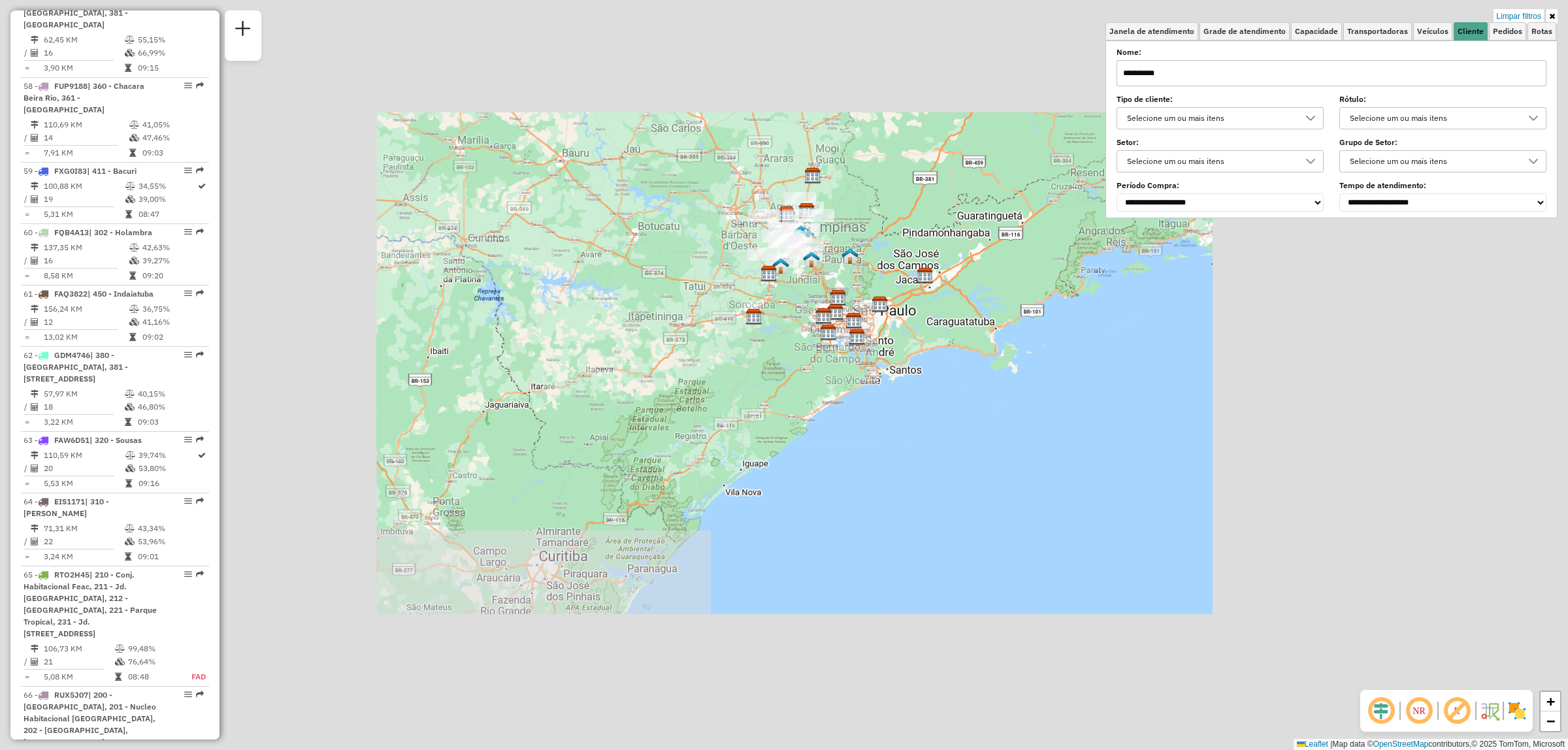
type input "*********"
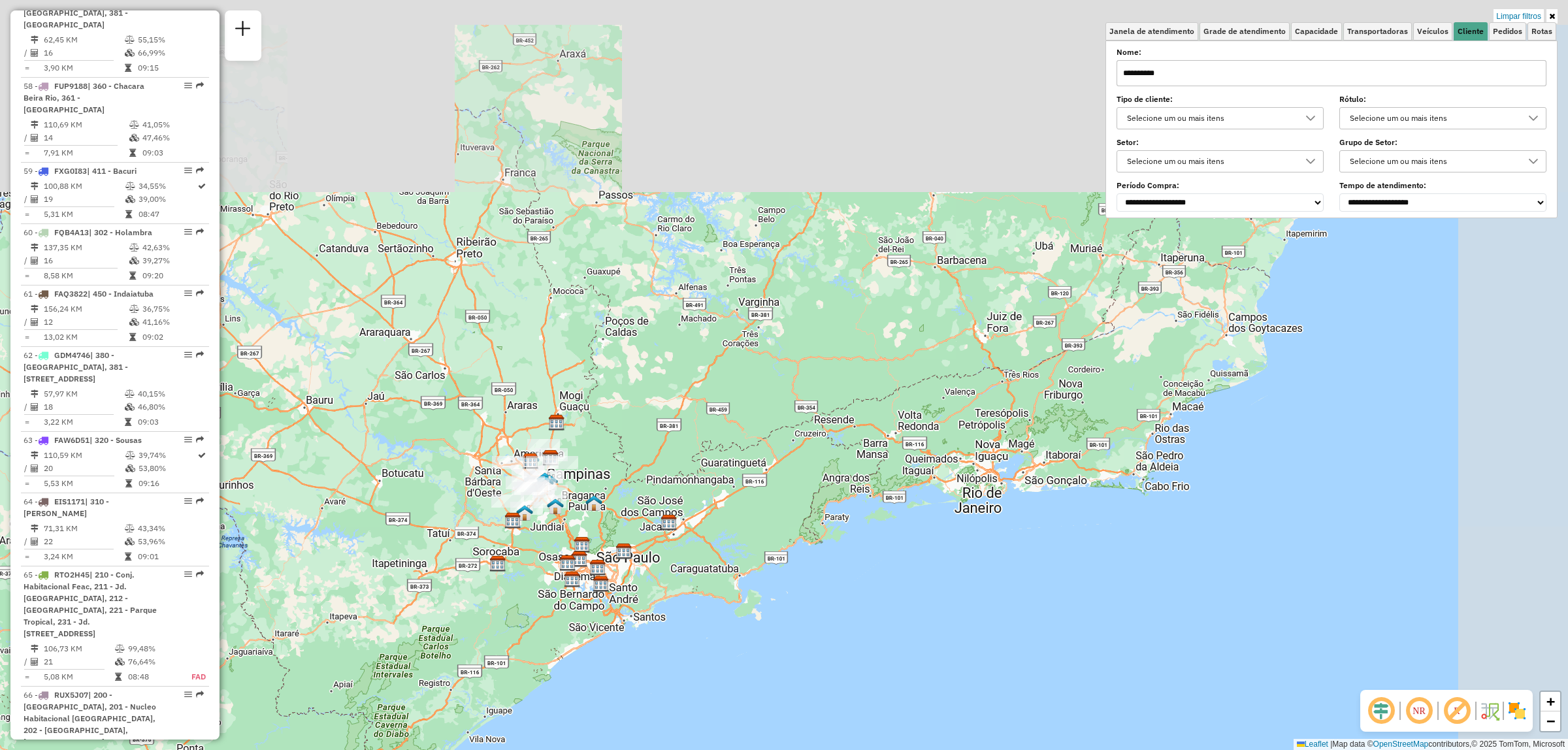
drag, startPoint x: 898, startPoint y: 213, endPoint x: 601, endPoint y: 487, distance: 404.1
click at [601, 487] on div "Limpar filtros Janela de atendimento Grade de atendimento Capacidade Transporta…" at bounding box center [784, 375] width 1568 height 750
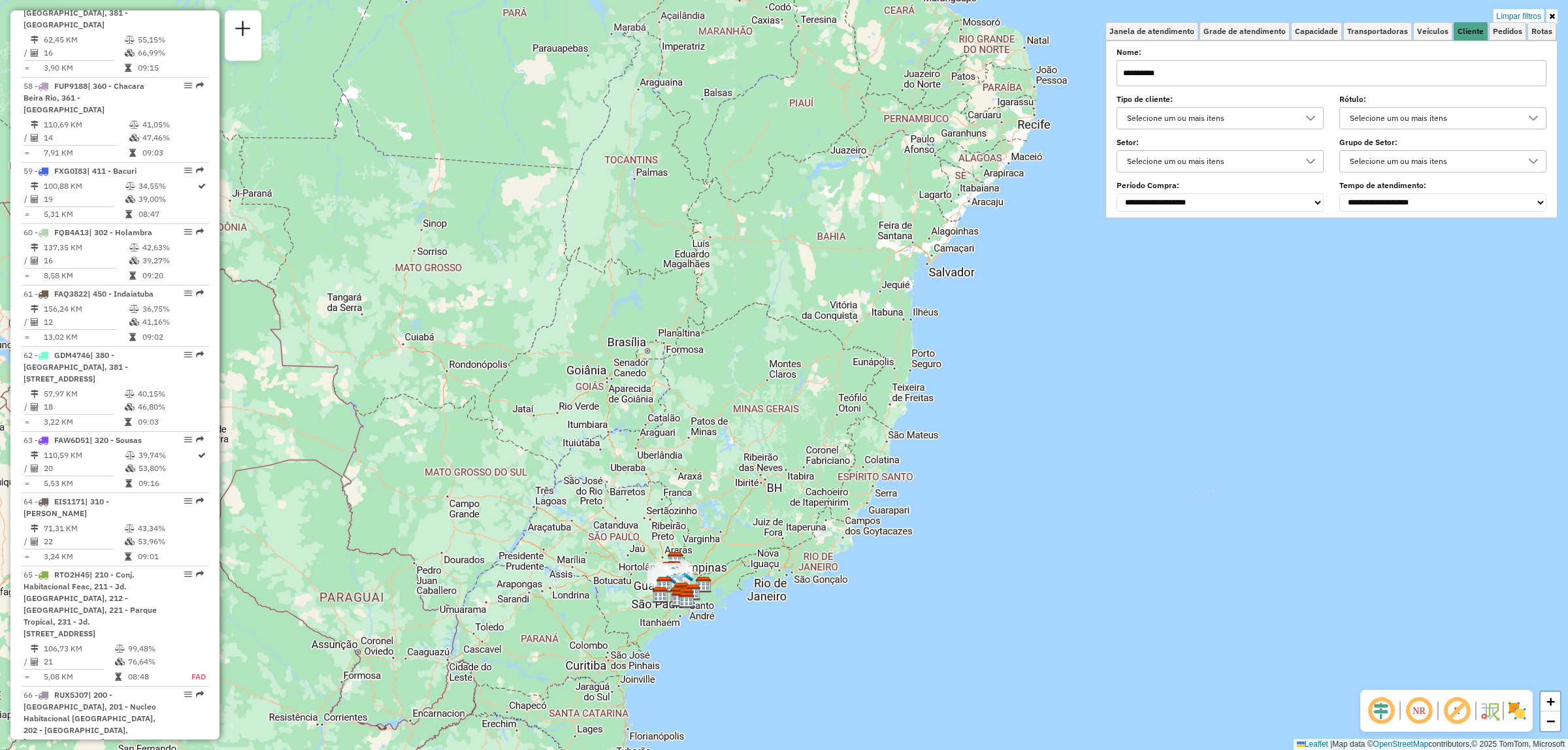
drag, startPoint x: 788, startPoint y: 273, endPoint x: 770, endPoint y: 380, distance: 108.5
click at [770, 380] on div "Limpar filtros Janela de atendimento Grade de atendimento Capacidade Transporta…" at bounding box center [784, 375] width 1568 height 750
